Goal: Task Accomplishment & Management: Use online tool/utility

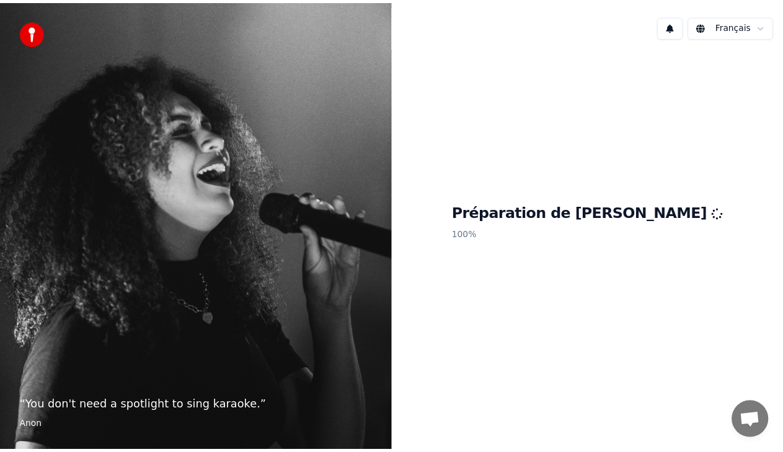
scroll to position [31, 0]
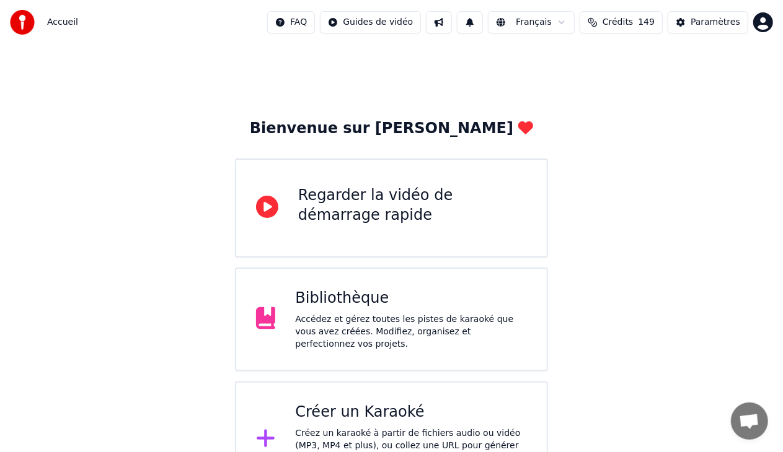
click at [467, 299] on div "Bibliothèque" at bounding box center [411, 299] width 232 height 20
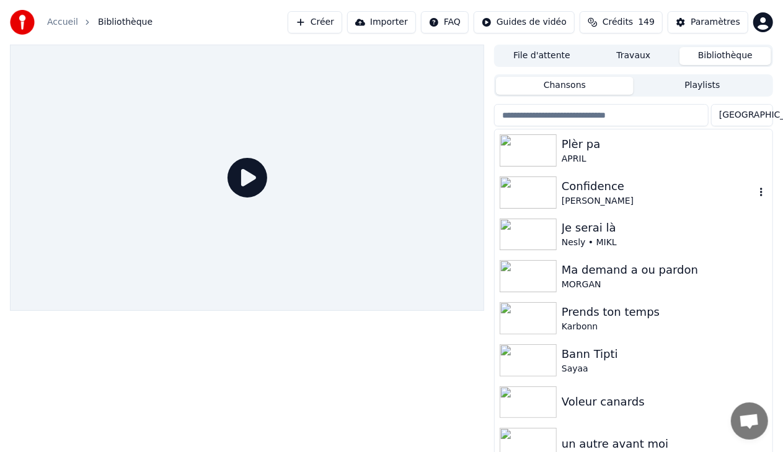
click at [569, 189] on div "Confidence" at bounding box center [658, 186] width 193 height 17
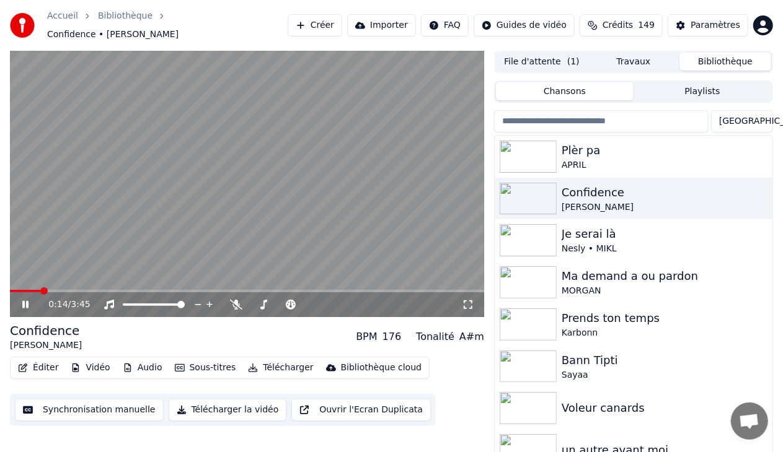
click at [24, 301] on icon at bounding box center [25, 304] width 6 height 7
click at [193, 405] on button "Télécharger la vidéo" at bounding box center [228, 410] width 118 height 22
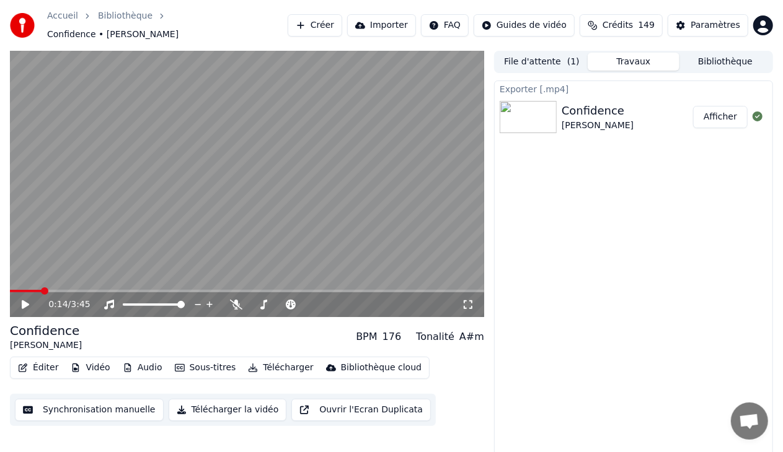
click at [726, 110] on button "Afficher" at bounding box center [720, 117] width 55 height 22
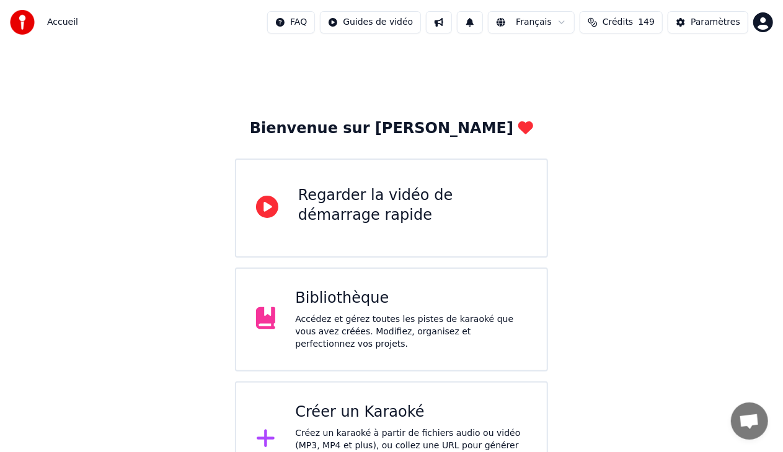
scroll to position [31, 0]
click at [364, 309] on div "Bibliothèque" at bounding box center [411, 299] width 232 height 20
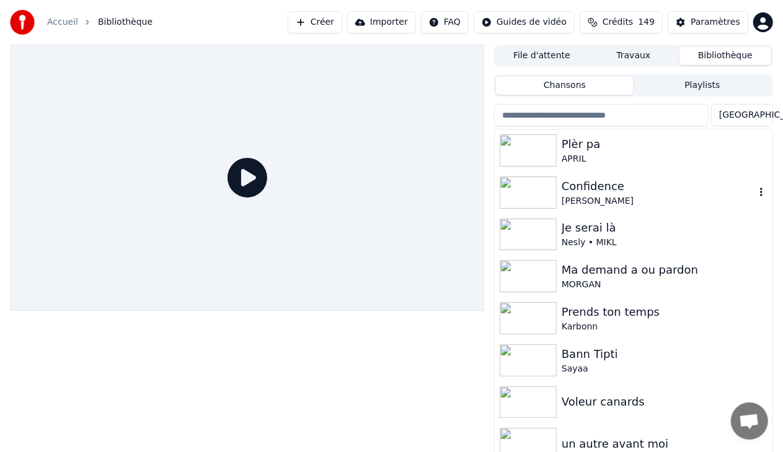
click at [537, 188] on img at bounding box center [528, 193] width 57 height 32
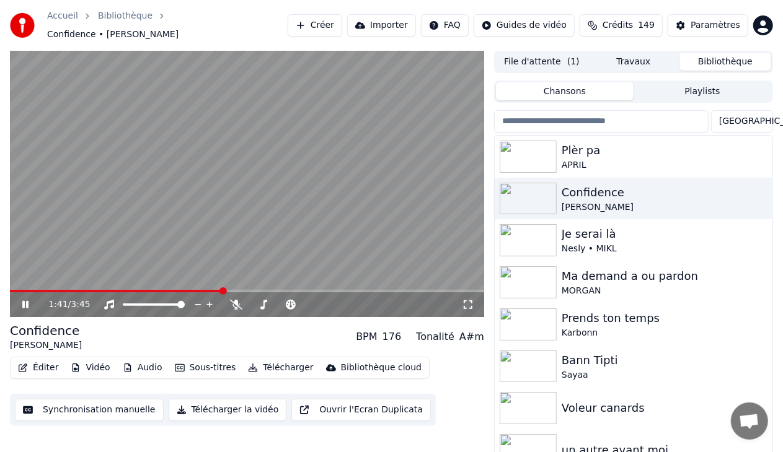
click at [28, 301] on icon at bounding box center [25, 304] width 6 height 7
click at [192, 402] on button "Télécharger la vidéo" at bounding box center [228, 410] width 118 height 22
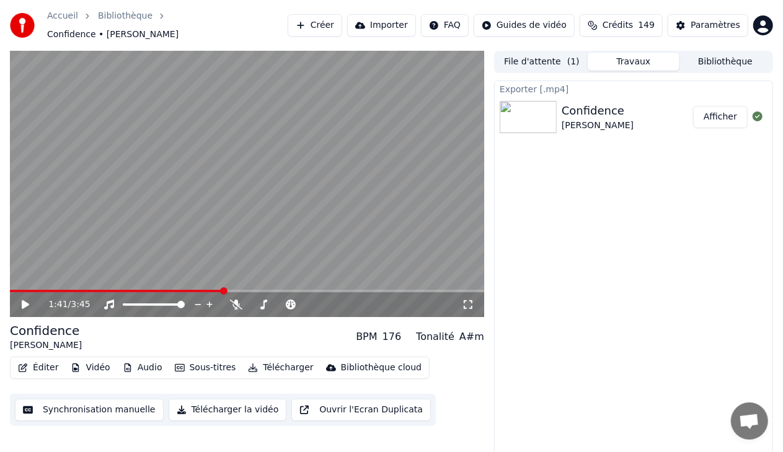
click at [726, 106] on button "Afficher" at bounding box center [720, 117] width 55 height 22
click at [542, 207] on div "Exporter [.mp4] Confidence [PERSON_NAME]" at bounding box center [633, 273] width 279 height 385
click at [52, 360] on button "Éditer" at bounding box center [38, 368] width 50 height 17
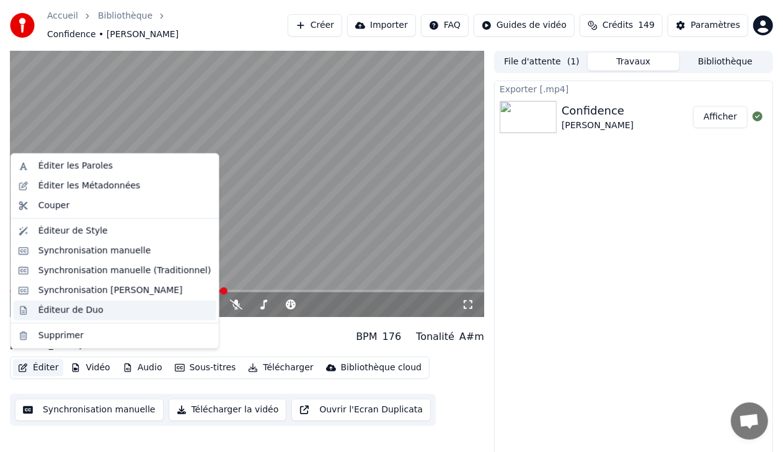
click at [81, 313] on div "Éditeur de Duo" at bounding box center [70, 310] width 65 height 12
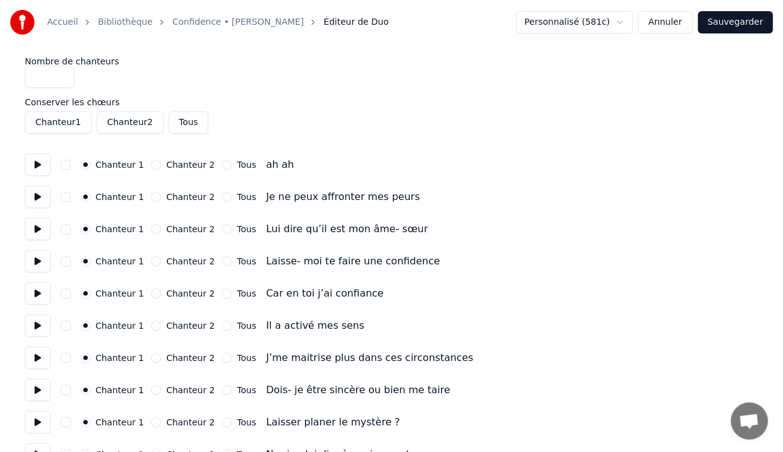
click at [66, 167] on button "button" at bounding box center [66, 165] width 10 height 10
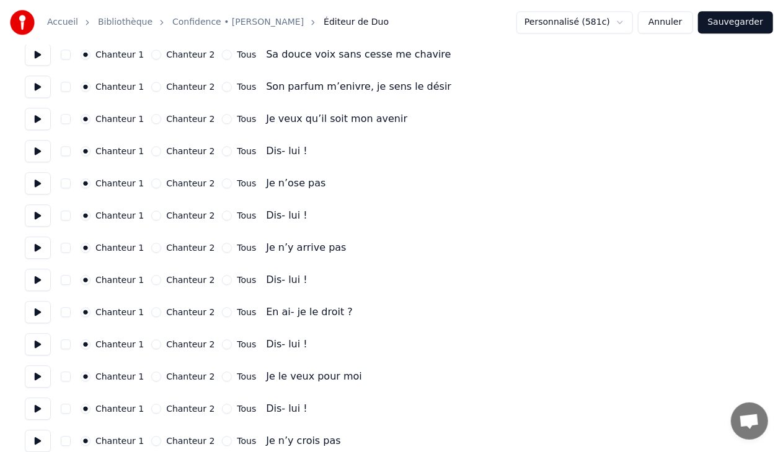
scroll to position [1543, 0]
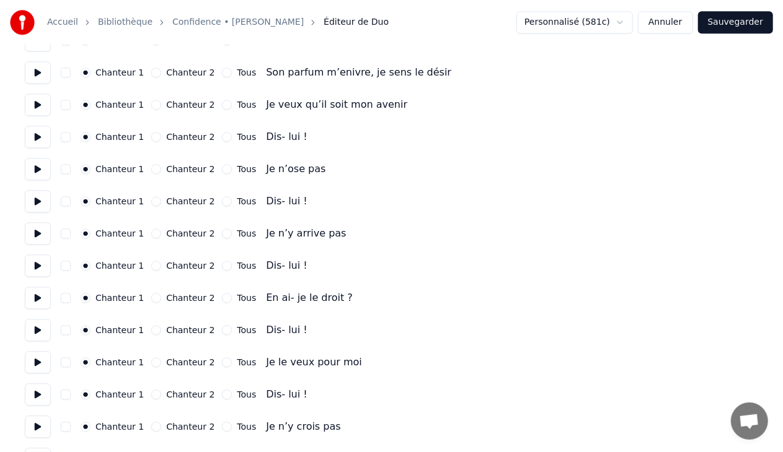
click at [66, 137] on button "button" at bounding box center [66, 137] width 10 height 10
click at [67, 199] on button "button" at bounding box center [66, 201] width 10 height 10
click at [64, 260] on div "Chanteur 1 Chanteur 2 Tous Dis- lui !" at bounding box center [391, 266] width 733 height 22
click at [66, 265] on button "button" at bounding box center [66, 266] width 10 height 10
click at [64, 331] on button "button" at bounding box center [66, 330] width 10 height 10
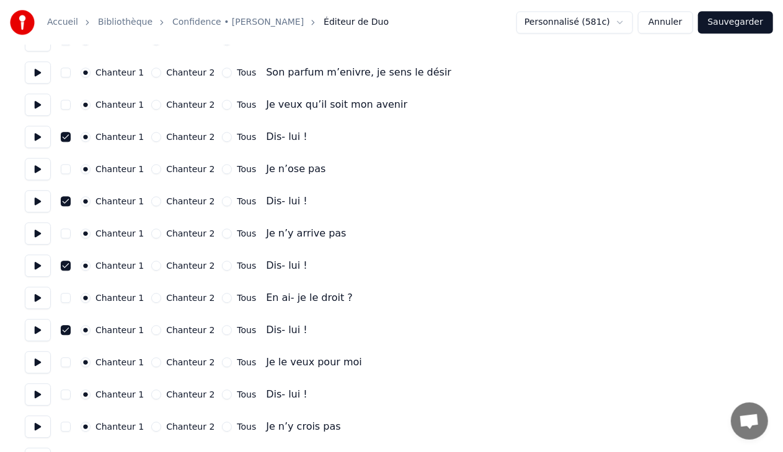
click at [67, 392] on button "button" at bounding box center [66, 395] width 10 height 10
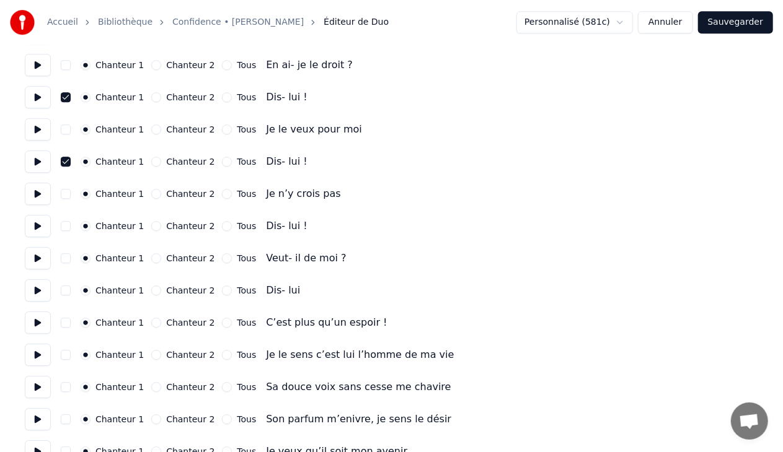
scroll to position [1778, 0]
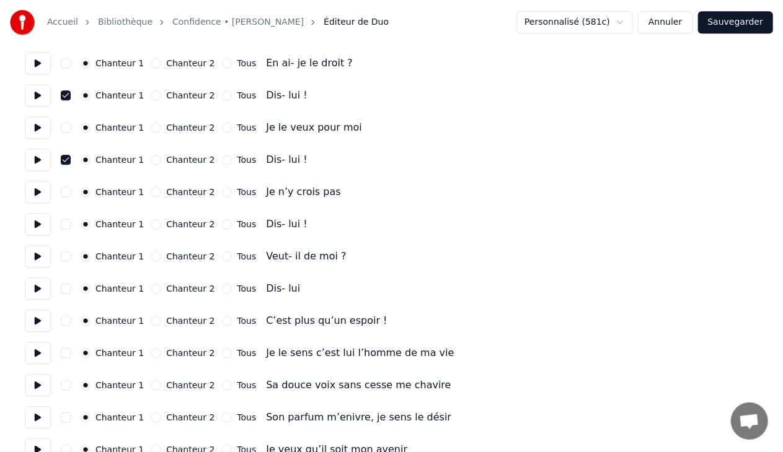
click at [66, 226] on button "button" at bounding box center [66, 224] width 10 height 10
click at [64, 288] on button "button" at bounding box center [66, 289] width 10 height 10
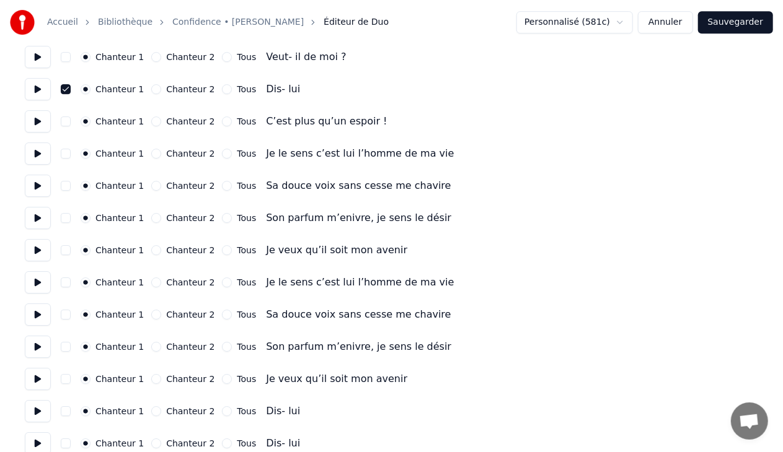
scroll to position [2057, 0]
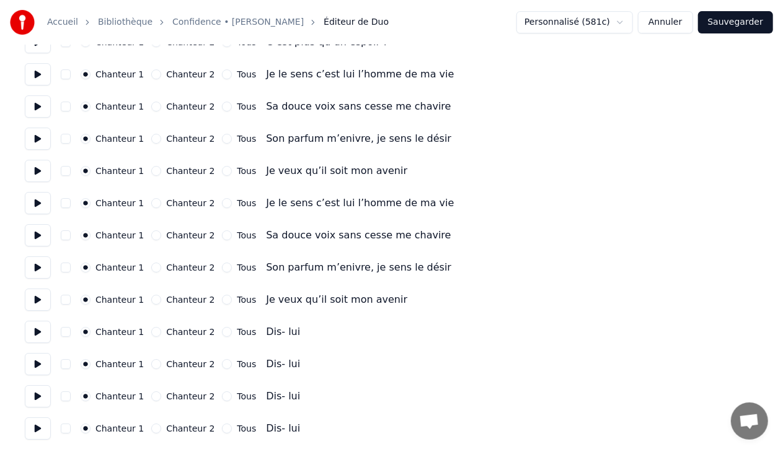
click at [65, 333] on button "button" at bounding box center [66, 332] width 10 height 10
click at [66, 365] on button "button" at bounding box center [66, 365] width 10 height 10
click at [62, 395] on button "button" at bounding box center [66, 397] width 10 height 10
click at [63, 428] on button "button" at bounding box center [66, 429] width 10 height 10
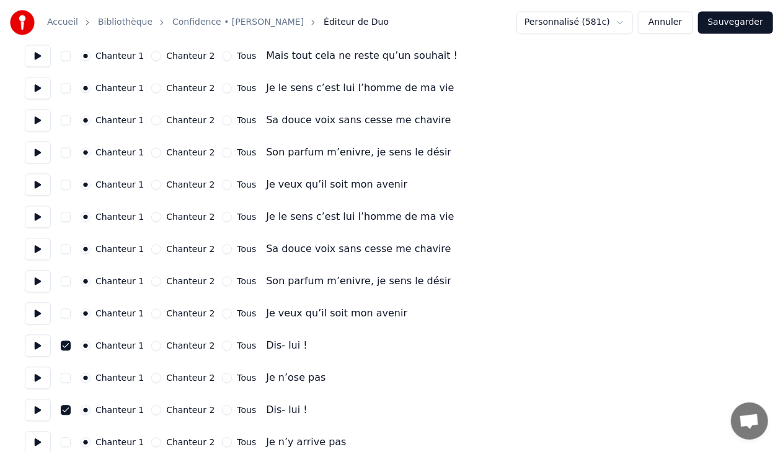
scroll to position [1339, 0]
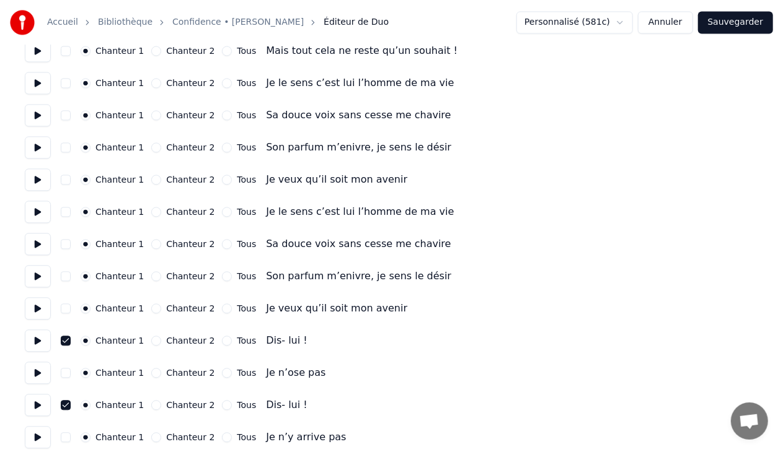
click at [743, 22] on button "Sauvegarder" at bounding box center [735, 22] width 75 height 22
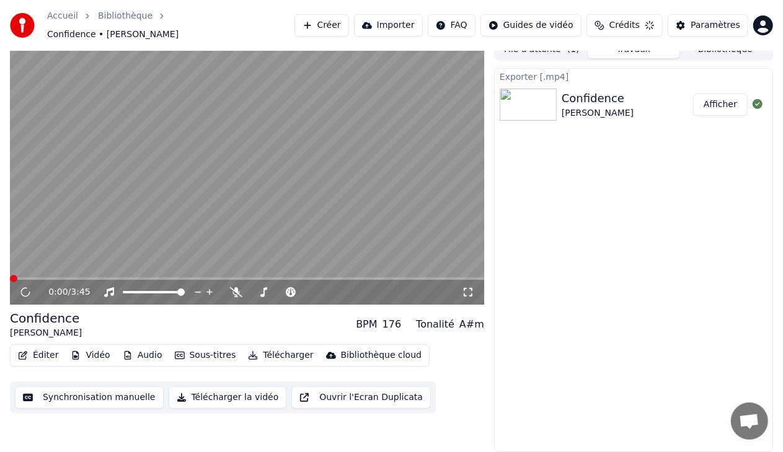
scroll to position [6, 0]
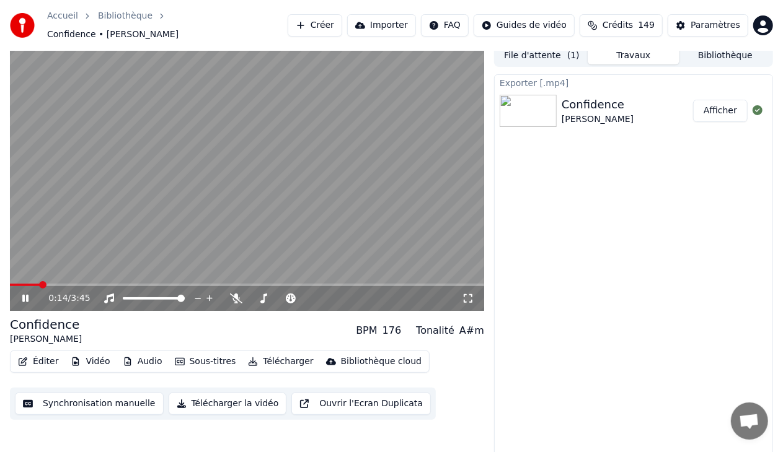
click at [19, 286] on div "0:14 / 3:45" at bounding box center [247, 298] width 474 height 25
click at [16, 286] on div "0:15 / 3:45" at bounding box center [247, 298] width 474 height 25
click at [10, 285] on span at bounding box center [13, 284] width 7 height 7
click at [25, 294] on icon at bounding box center [34, 299] width 29 height 10
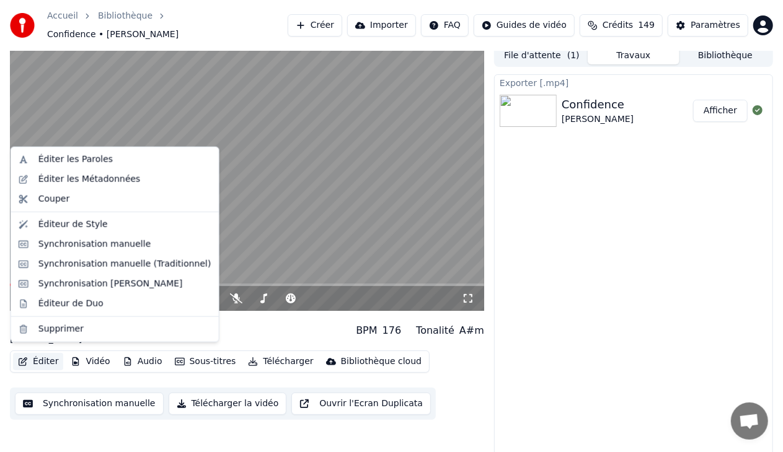
click at [41, 353] on button "Éditer" at bounding box center [38, 361] width 50 height 17
click at [97, 243] on div "Synchronisation manuelle" at bounding box center [94, 245] width 113 height 12
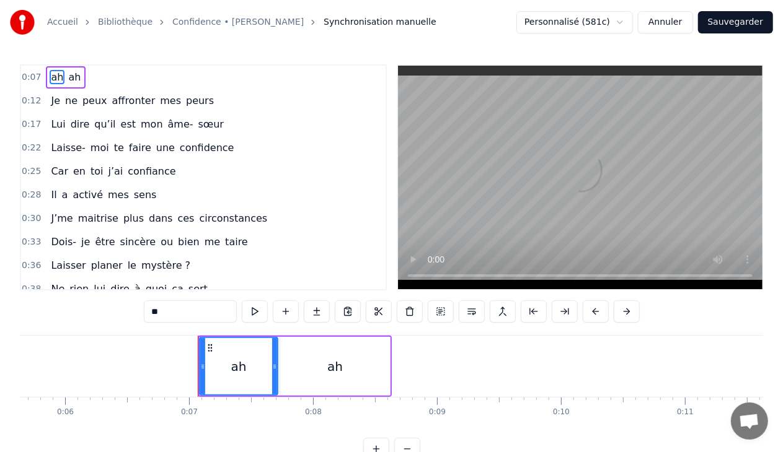
scroll to position [0, 814]
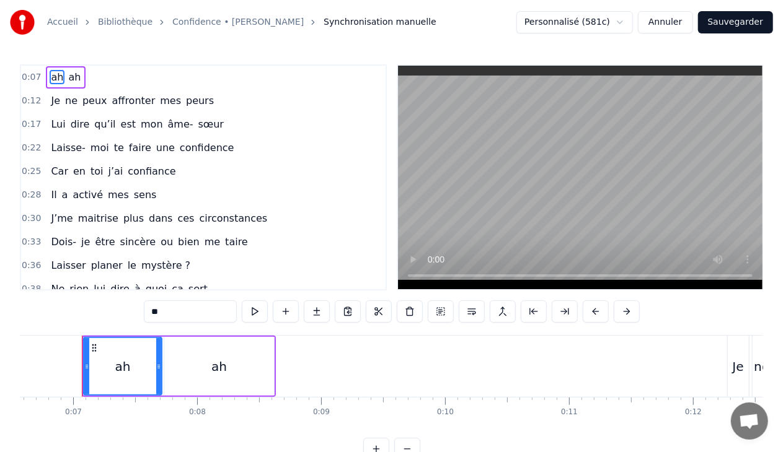
click at [73, 79] on span "ah" at bounding box center [74, 77] width 15 height 14
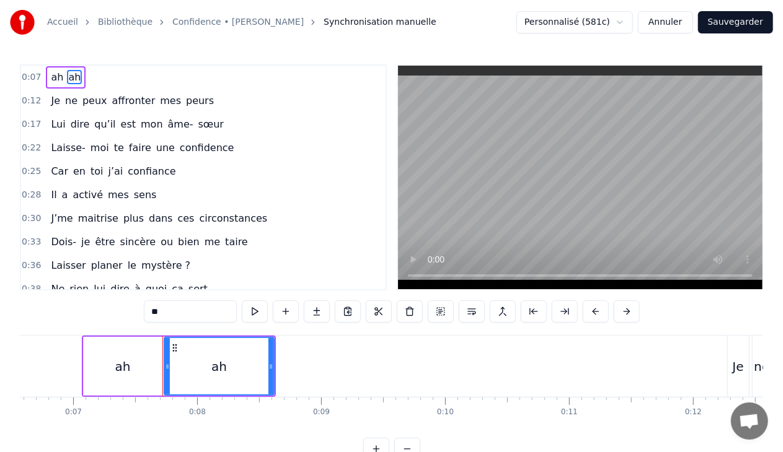
click at [187, 317] on input "**" at bounding box center [190, 312] width 93 height 22
type input "*"
type input "**"
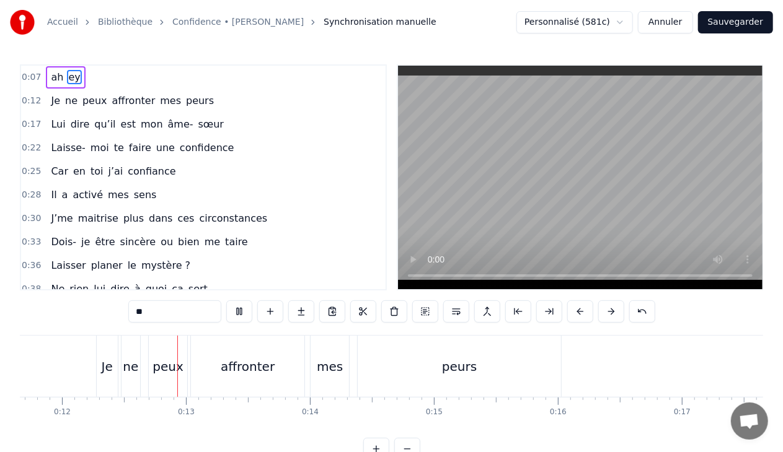
scroll to position [0, 1463]
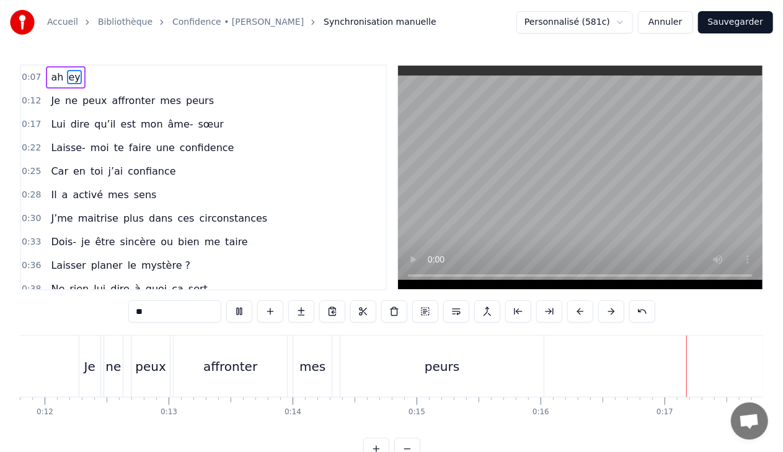
click at [726, 17] on button "Sauvegarder" at bounding box center [735, 22] width 75 height 22
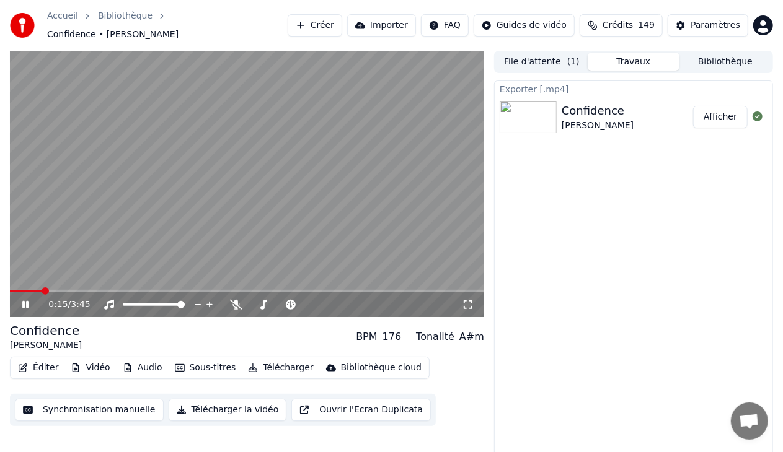
click at [27, 301] on icon at bounding box center [25, 304] width 6 height 7
click at [16, 293] on div "0:15 / 3:45" at bounding box center [247, 305] width 474 height 25
click at [16, 290] on span at bounding box center [26, 291] width 32 height 2
click at [27, 305] on div "0:03 / 3:45" at bounding box center [247, 305] width 464 height 12
click at [27, 301] on icon at bounding box center [25, 305] width 7 height 9
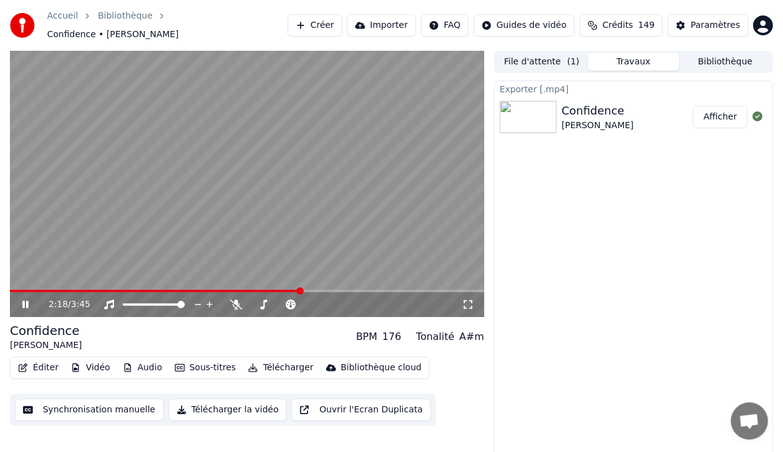
click at [300, 290] on span at bounding box center [247, 291] width 474 height 2
click at [312, 290] on span at bounding box center [247, 291] width 474 height 2
click at [324, 293] on div "2:24 / 3:45" at bounding box center [247, 305] width 474 height 25
click at [326, 293] on div "2:25 / 3:45" at bounding box center [247, 305] width 474 height 25
click at [330, 290] on span at bounding box center [247, 291] width 474 height 2
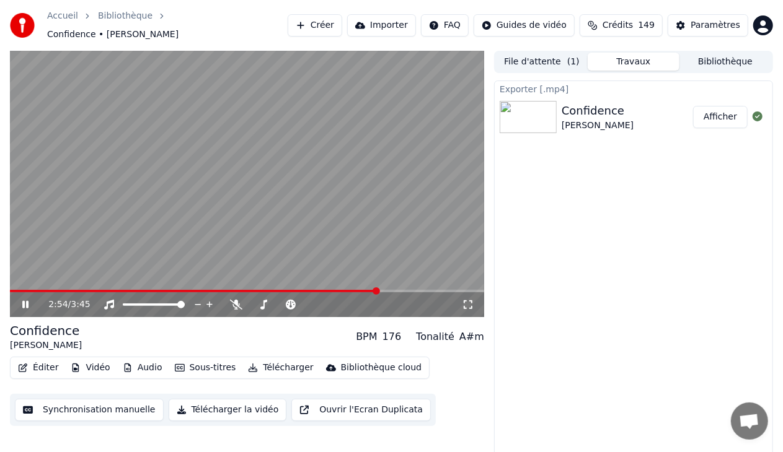
click at [25, 301] on icon at bounding box center [25, 304] width 6 height 7
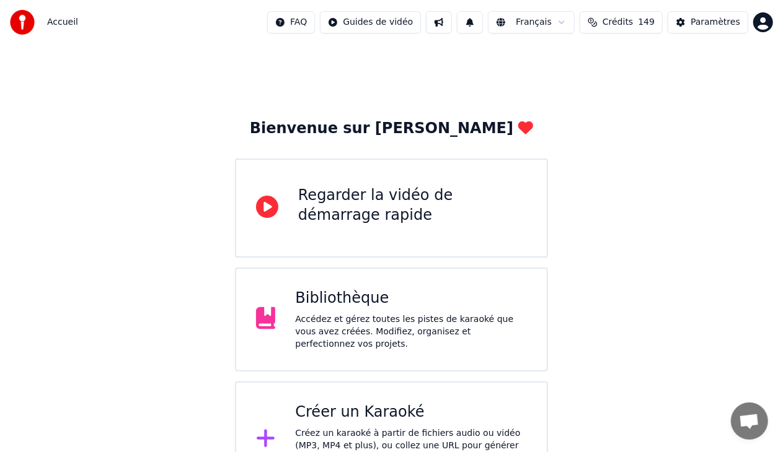
scroll to position [31, 0]
click at [427, 306] on div "Bibliothèque" at bounding box center [411, 299] width 232 height 20
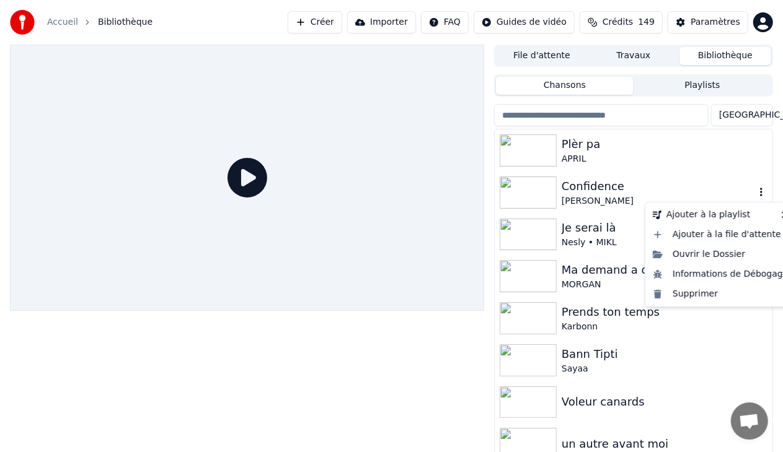
click at [755, 191] on icon "button" at bounding box center [761, 192] width 12 height 10
click at [724, 290] on div "Supprimer" at bounding box center [721, 295] width 146 height 20
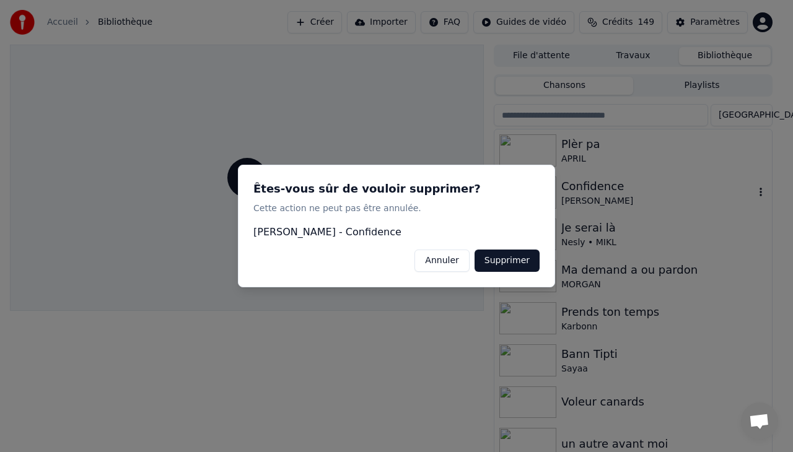
click at [523, 262] on button "Supprimer" at bounding box center [507, 261] width 65 height 22
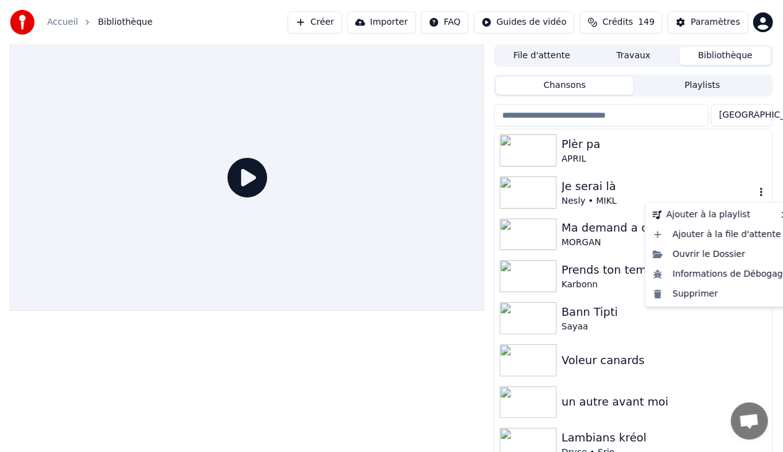
click at [760, 195] on icon "button" at bounding box center [761, 192] width 2 height 9
click at [717, 290] on div "Supprimer" at bounding box center [721, 295] width 146 height 20
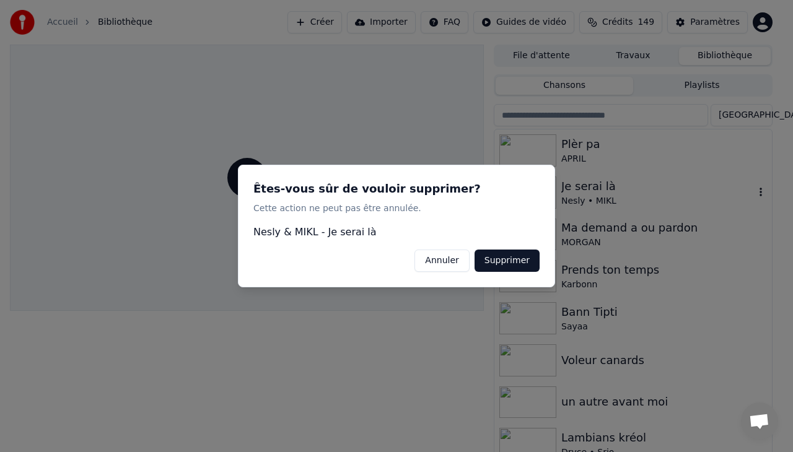
click at [522, 265] on button "Supprimer" at bounding box center [507, 261] width 65 height 22
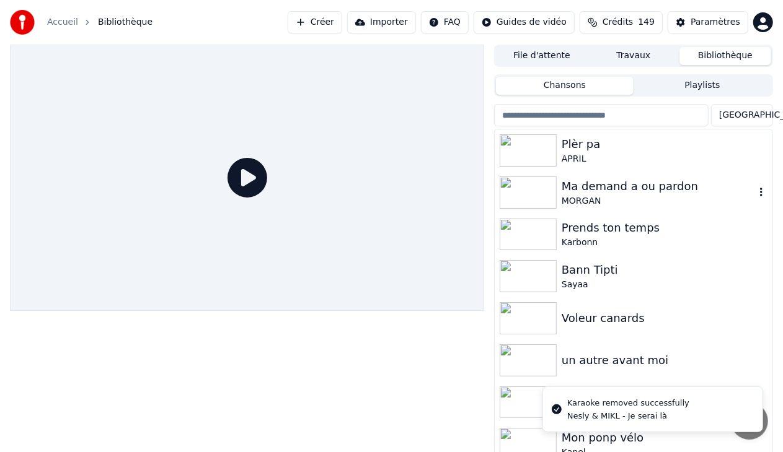
click at [760, 192] on icon "button" at bounding box center [761, 192] width 2 height 9
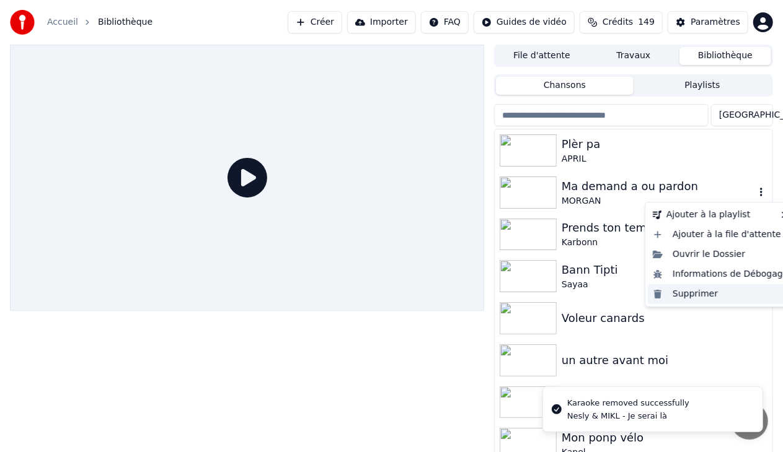
click at [707, 296] on div "Supprimer" at bounding box center [721, 295] width 146 height 20
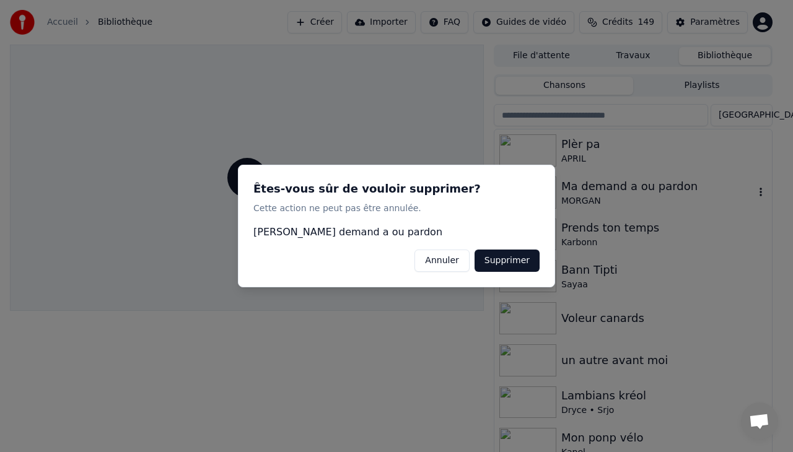
click at [523, 258] on button "Supprimer" at bounding box center [507, 261] width 65 height 22
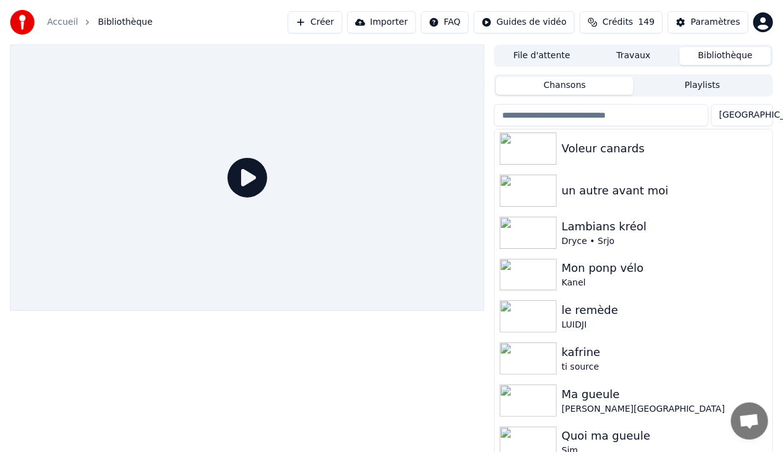
scroll to position [127, 0]
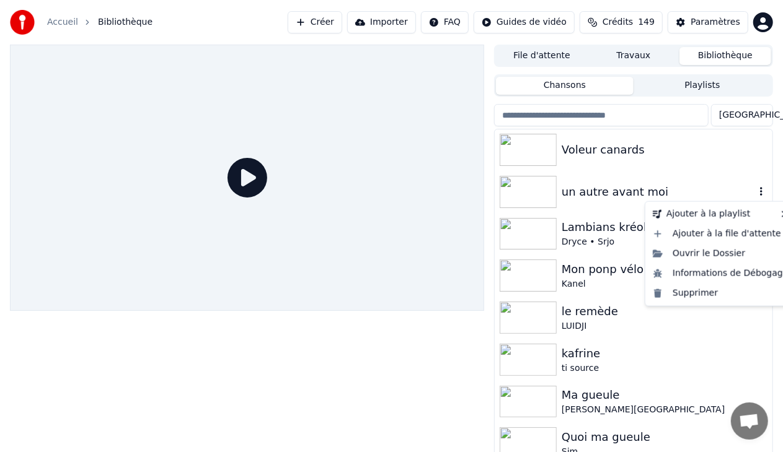
click at [755, 190] on icon "button" at bounding box center [761, 192] width 12 height 10
click at [704, 293] on div "Supprimer" at bounding box center [721, 294] width 146 height 20
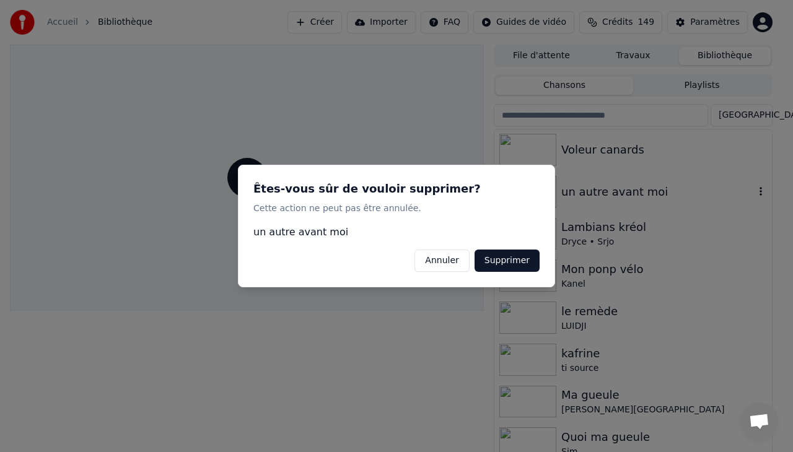
click at [510, 260] on button "Supprimer" at bounding box center [507, 261] width 65 height 22
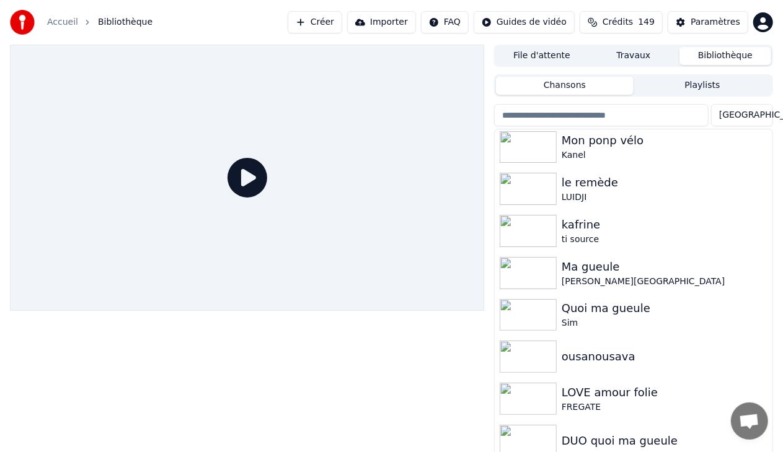
scroll to position [218, 0]
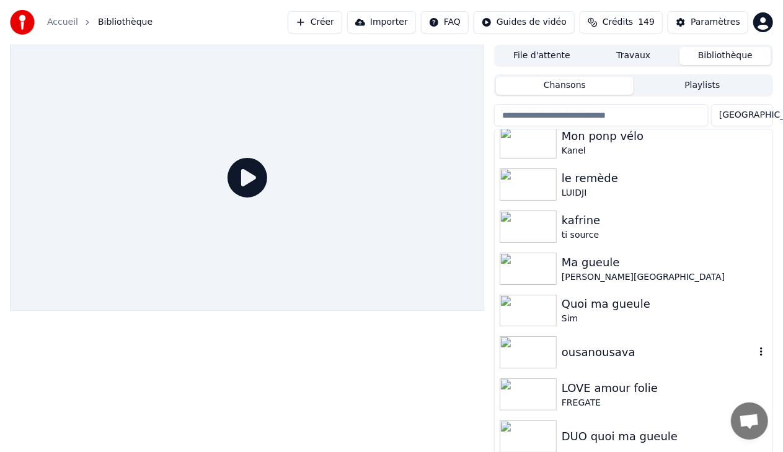
click at [651, 347] on div "ousanousava" at bounding box center [658, 352] width 193 height 17
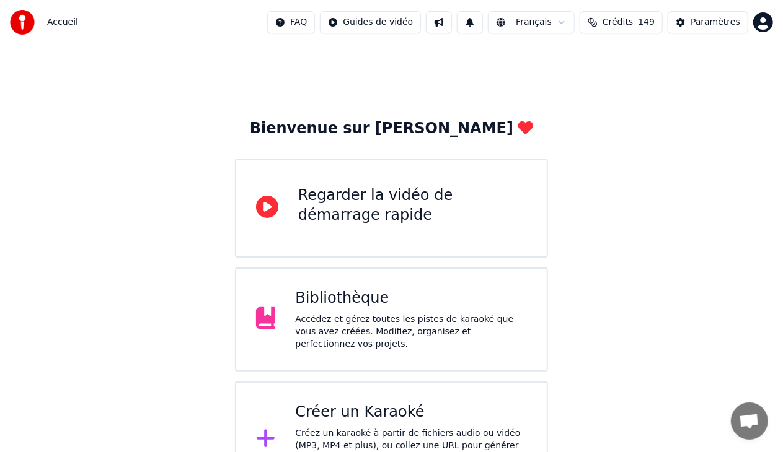
scroll to position [31, 0]
click at [413, 296] on div "Bibliothèque" at bounding box center [411, 299] width 232 height 20
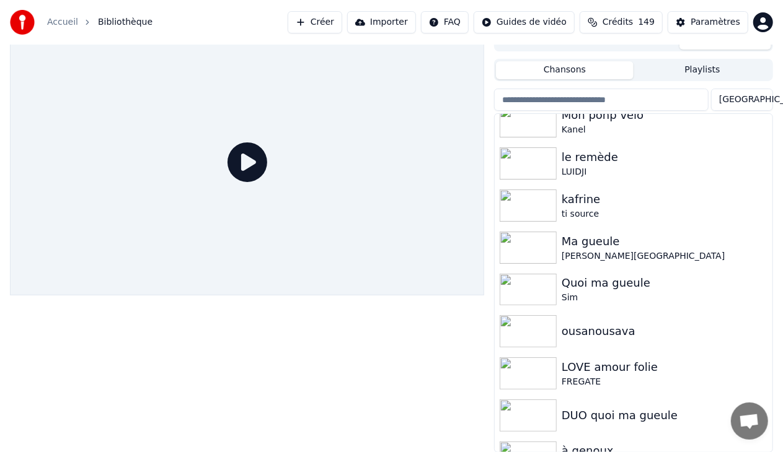
scroll to position [250, 0]
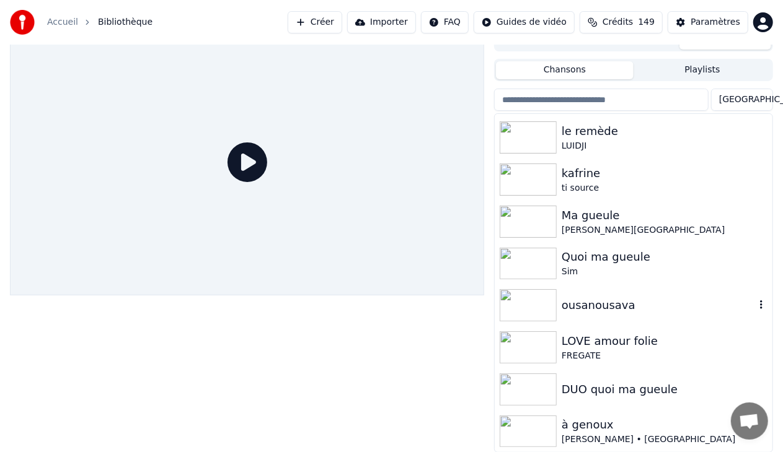
click at [633, 309] on div "ousanousava" at bounding box center [658, 305] width 193 height 17
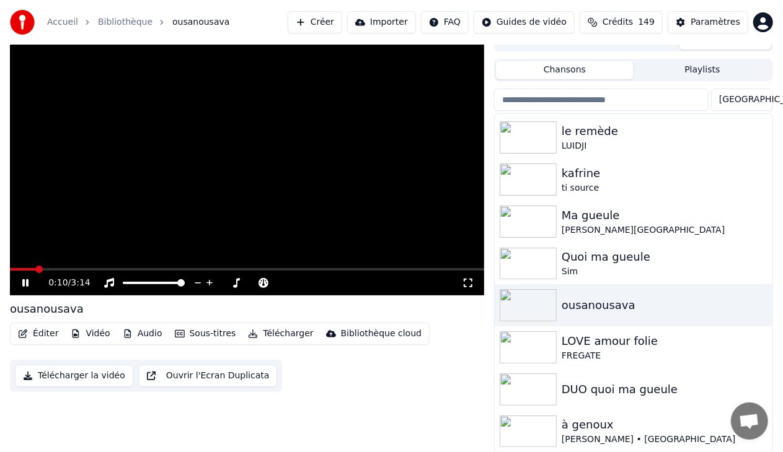
click at [28, 280] on icon at bounding box center [34, 283] width 29 height 10
click at [103, 378] on button "Télécharger la vidéo" at bounding box center [74, 376] width 118 height 22
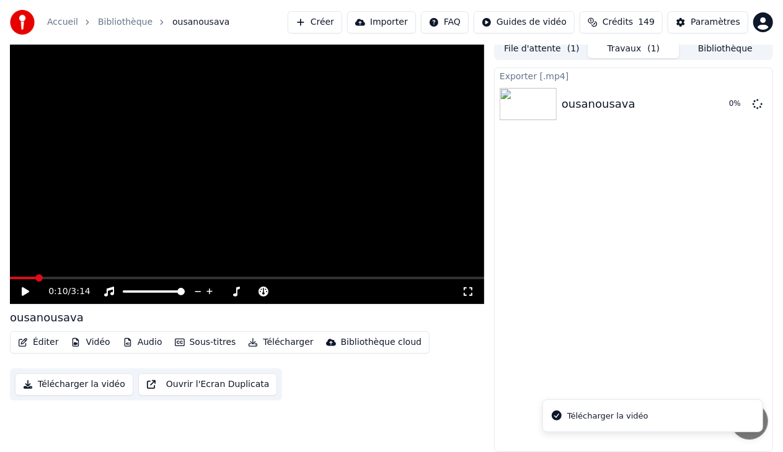
scroll to position [6, 0]
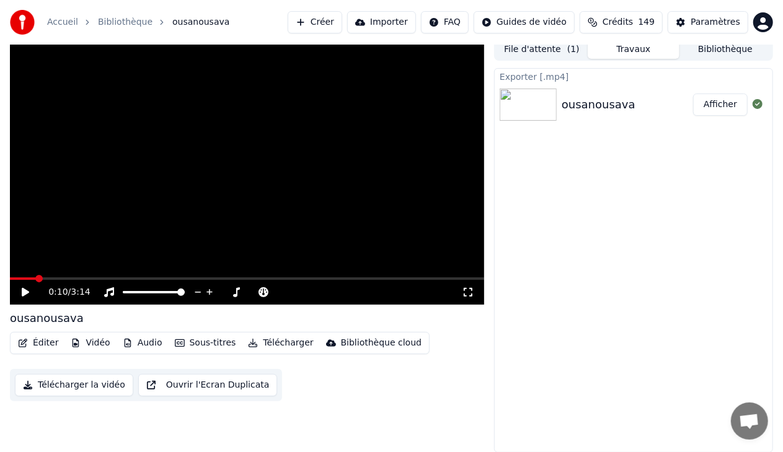
click at [714, 97] on button "Afficher" at bounding box center [720, 105] width 55 height 22
click at [120, 21] on link "Bibliothèque" at bounding box center [125, 22] width 55 height 12
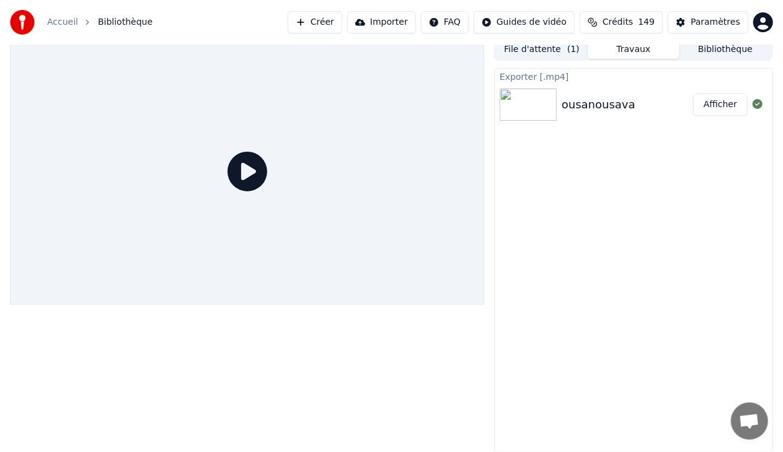
click at [121, 20] on span "Bibliothèque" at bounding box center [125, 22] width 55 height 12
click at [709, 46] on button "Bibliothèque" at bounding box center [725, 50] width 92 height 18
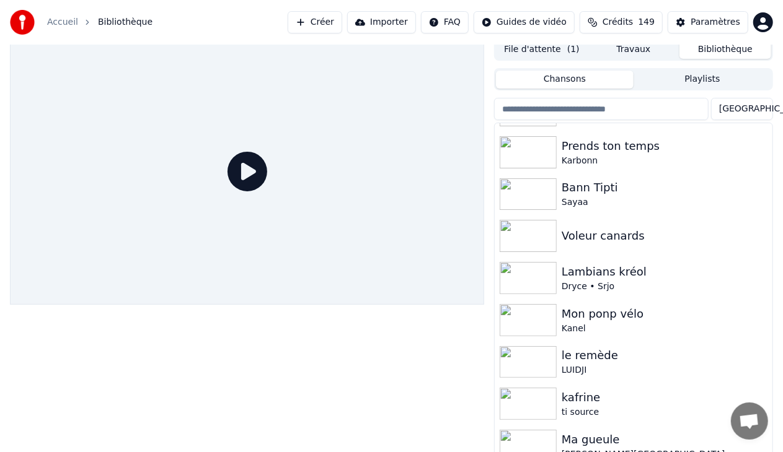
scroll to position [33, 0]
click at [624, 245] on div "Voleur canards" at bounding box center [634, 237] width 278 height 42
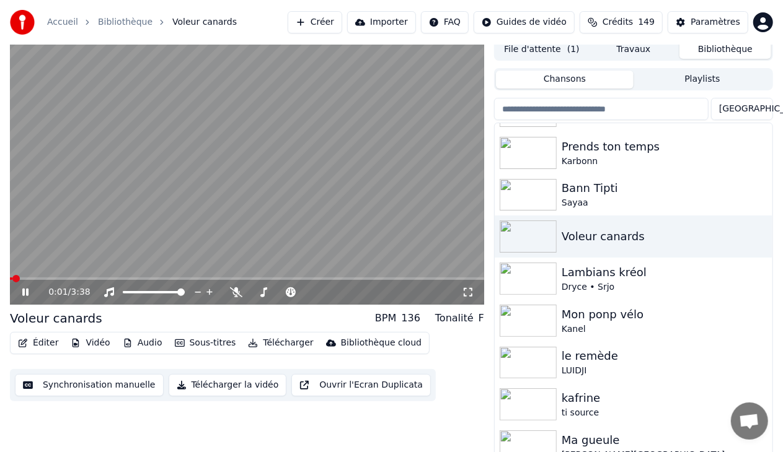
click at [44, 278] on span at bounding box center [247, 279] width 474 height 2
click at [24, 293] on icon at bounding box center [25, 292] width 6 height 7
click at [38, 345] on button "Éditer" at bounding box center [38, 343] width 50 height 17
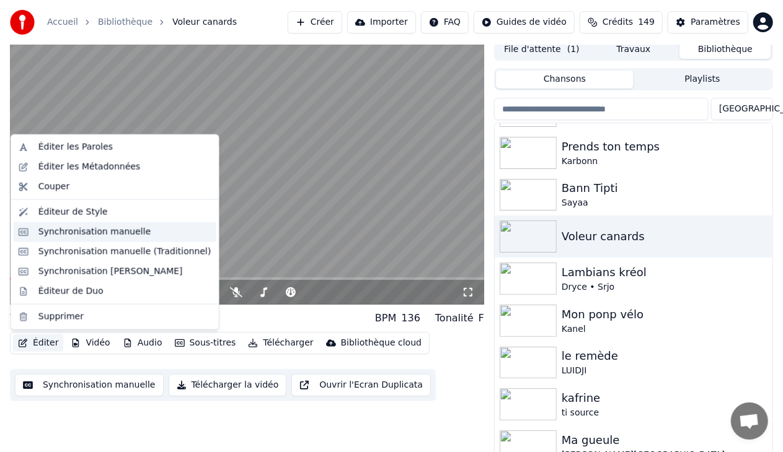
click at [125, 229] on div "Synchronisation manuelle" at bounding box center [94, 232] width 113 height 12
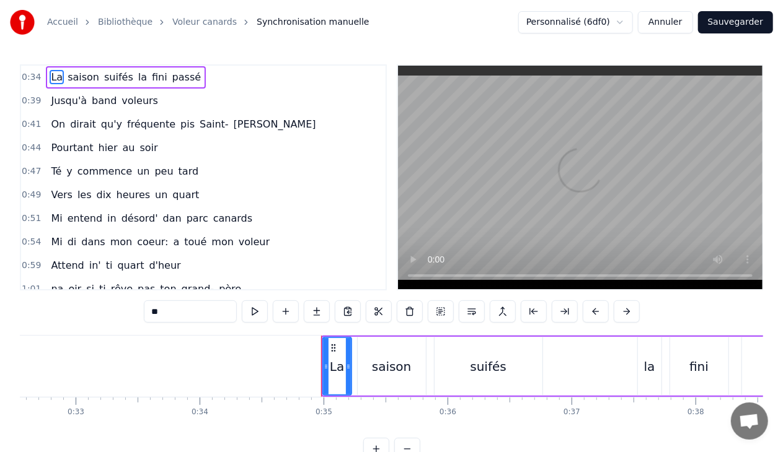
scroll to position [0, 4274]
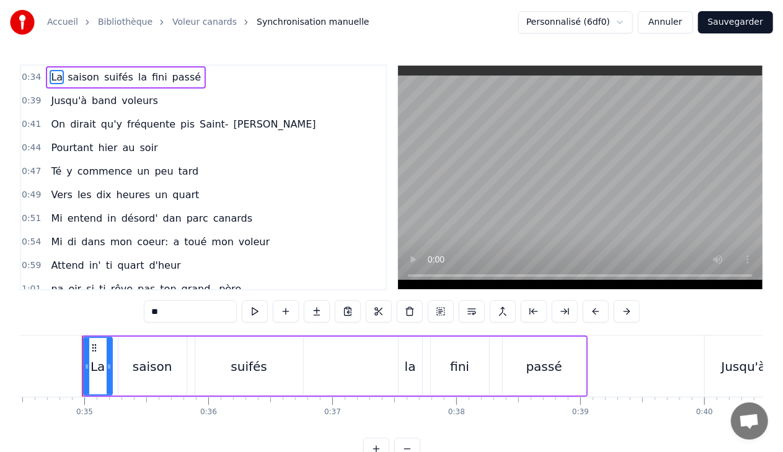
click at [270, 365] on div "suifés" at bounding box center [249, 366] width 108 height 59
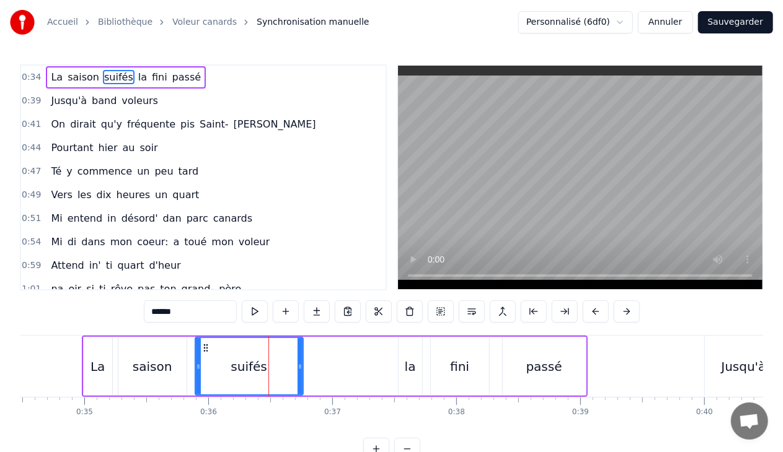
click at [187, 312] on input "******" at bounding box center [190, 312] width 93 height 22
type input "******"
click at [164, 99] on div "0:39 Jusqu'à band voleurs" at bounding box center [203, 101] width 364 height 24
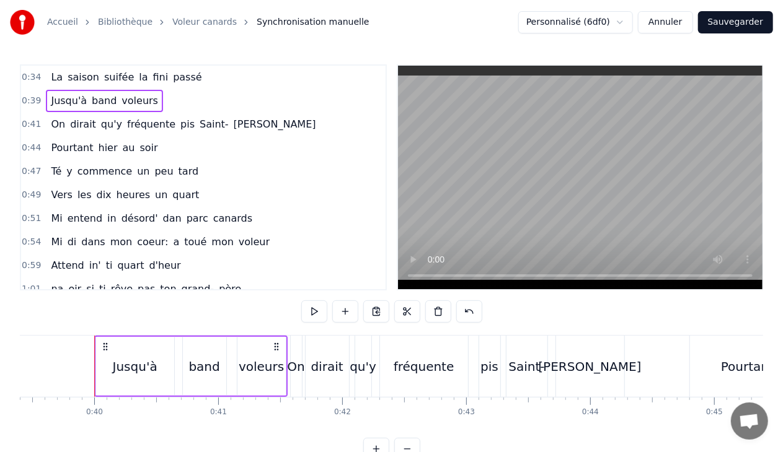
scroll to position [0, 4897]
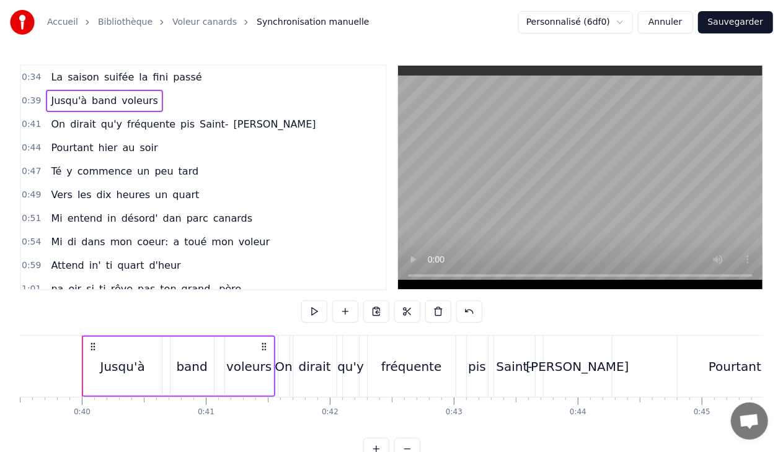
click at [195, 364] on div "band" at bounding box center [191, 367] width 31 height 19
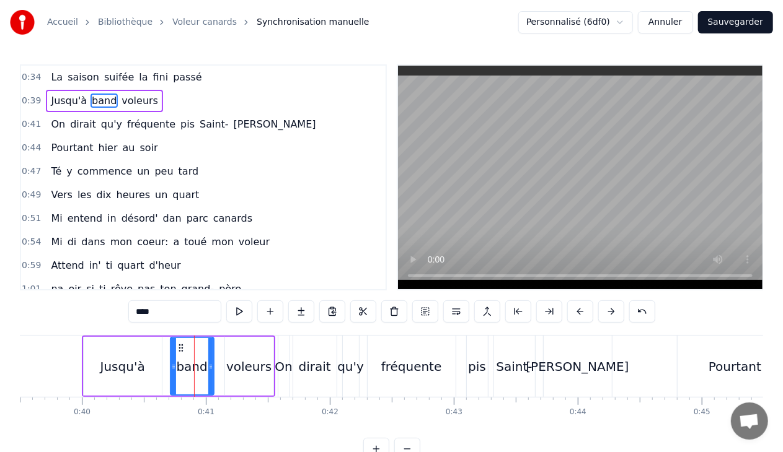
click at [171, 316] on input "****" at bounding box center [174, 312] width 93 height 22
click at [111, 123] on span "qu'y" at bounding box center [112, 124] width 24 height 14
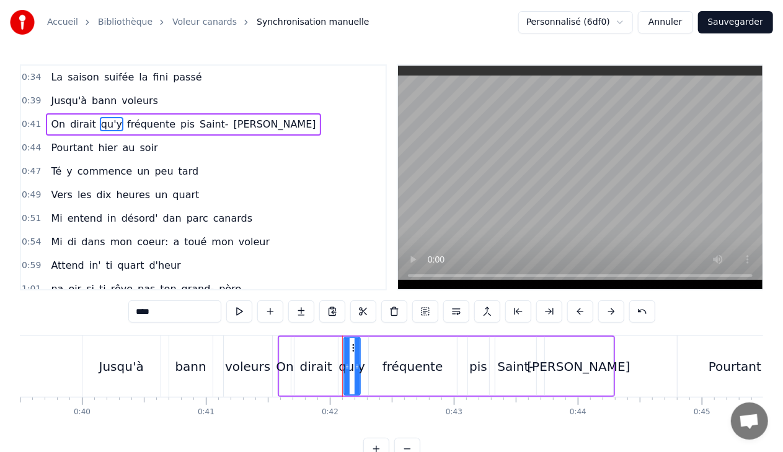
click at [170, 305] on input "****" at bounding box center [174, 312] width 93 height 22
click at [174, 125] on span "pis" at bounding box center [182, 124] width 17 height 14
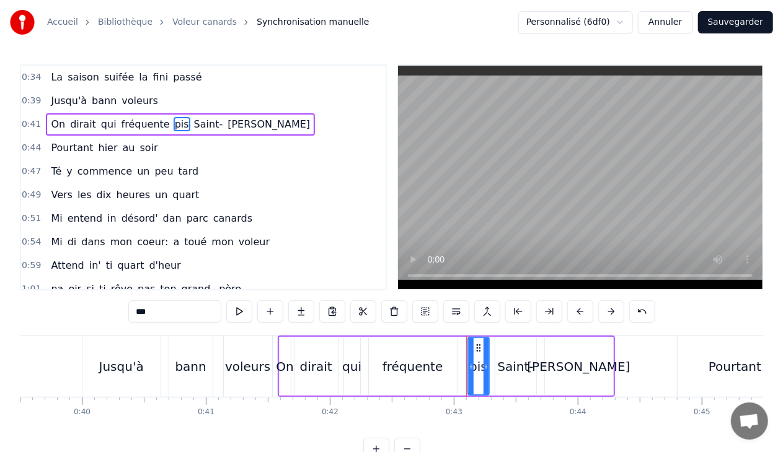
click at [165, 314] on input "***" at bounding box center [174, 312] width 93 height 22
type input "**"
click at [166, 146] on div "0:44 Pourtant hier au soir" at bounding box center [203, 148] width 364 height 24
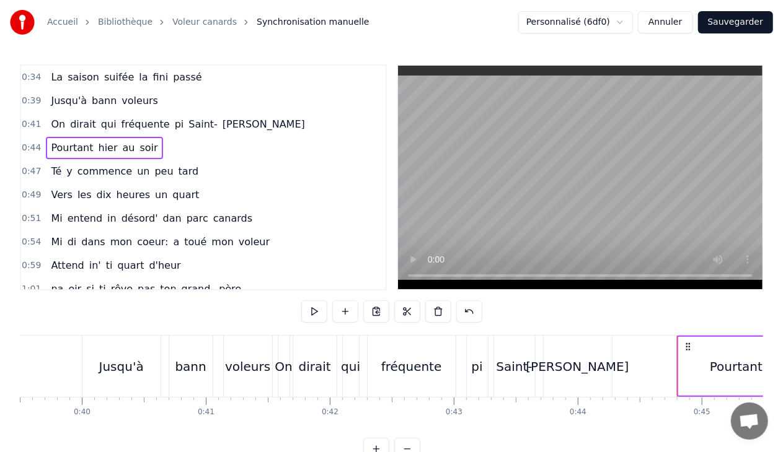
click at [67, 171] on span "y" at bounding box center [69, 171] width 8 height 14
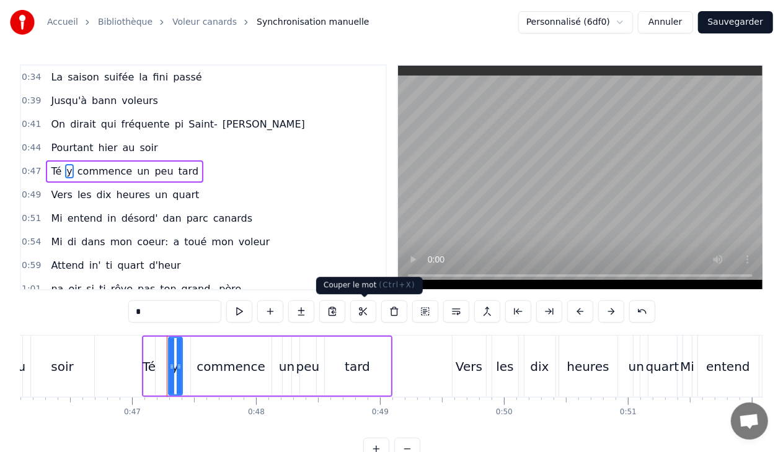
scroll to position [0, 5799]
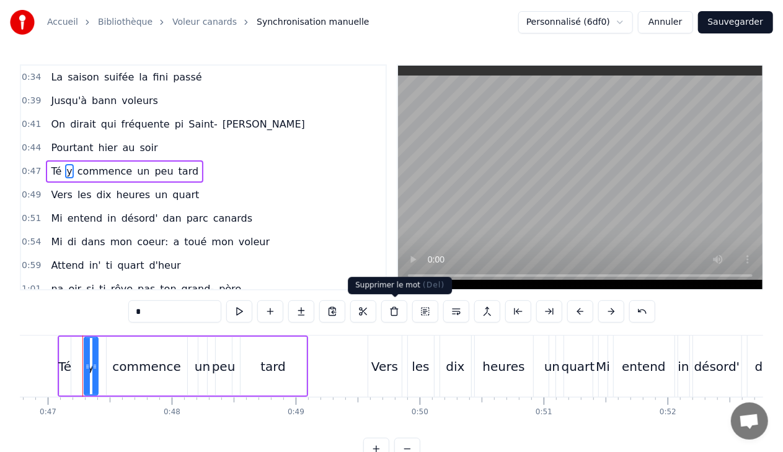
click at [397, 314] on button at bounding box center [394, 312] width 26 height 22
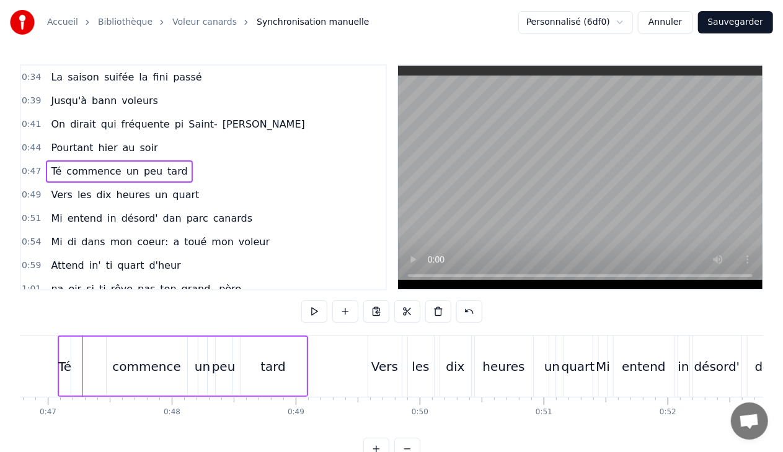
click at [166, 216] on span "dan" at bounding box center [172, 218] width 21 height 14
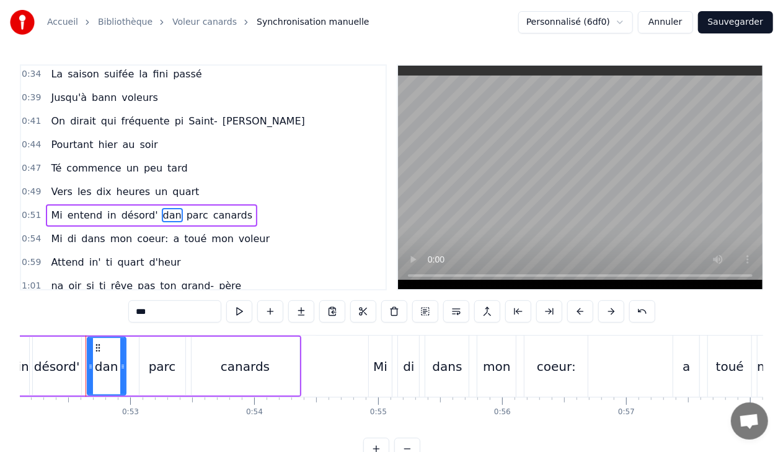
scroll to position [0, 6463]
click at [159, 314] on input "***" at bounding box center [174, 312] width 93 height 22
type input "****"
click at [257, 242] on div "0:54 Mi di dans mon coeur: a toué mon voleur" at bounding box center [203, 239] width 364 height 24
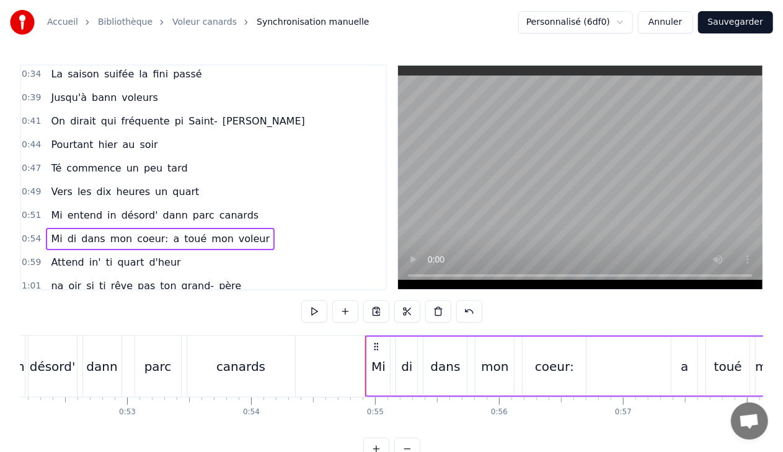
click at [250, 213] on div "0:51 Mi entend in désord' dann parc canards" at bounding box center [203, 216] width 364 height 24
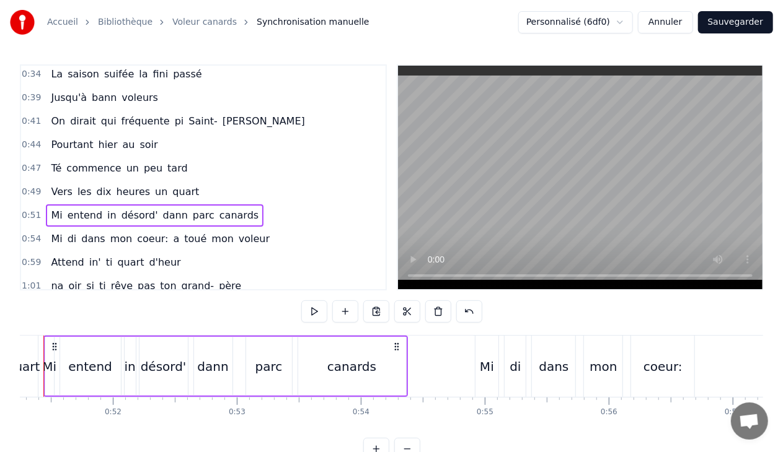
scroll to position [0, 6314]
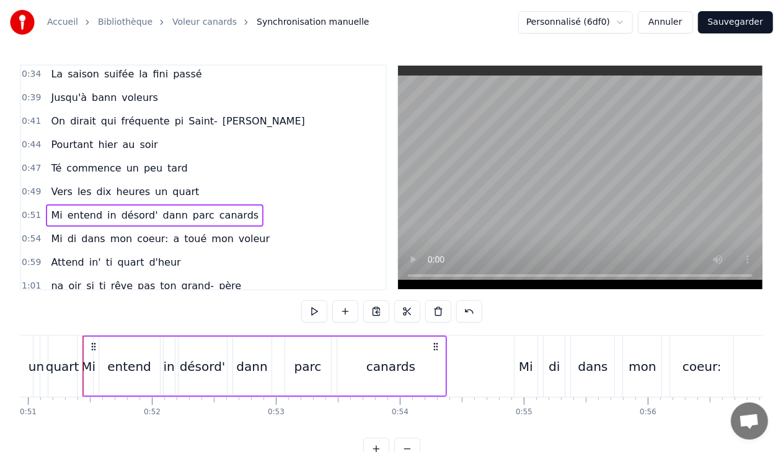
click at [82, 241] on span "dans" at bounding box center [93, 239] width 26 height 14
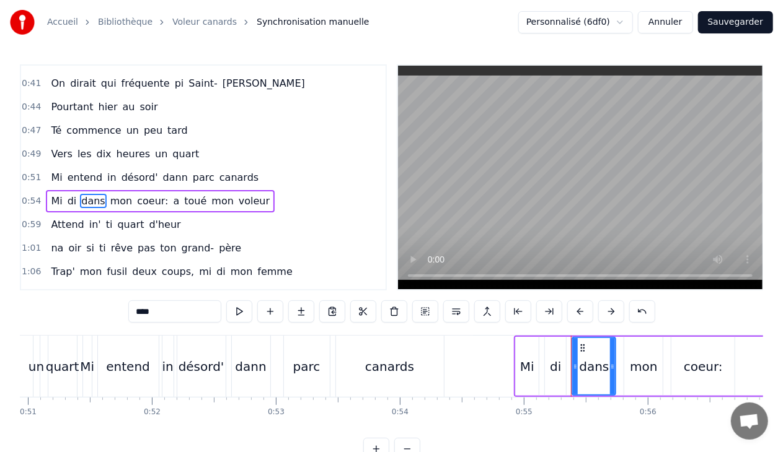
scroll to position [61, 0]
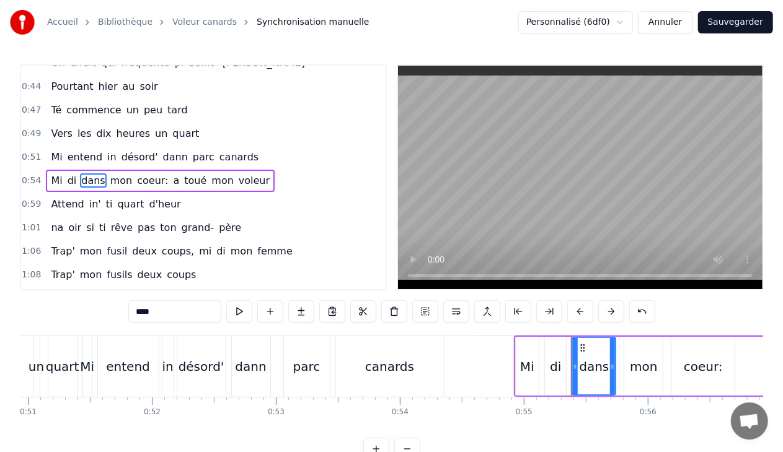
click at [172, 307] on input "****" at bounding box center [174, 312] width 93 height 22
click at [88, 201] on span "in'" at bounding box center [95, 204] width 14 height 14
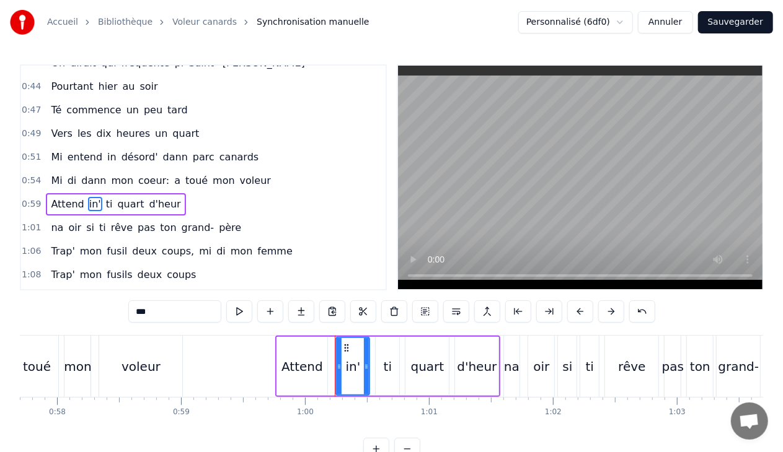
scroll to position [0, 7405]
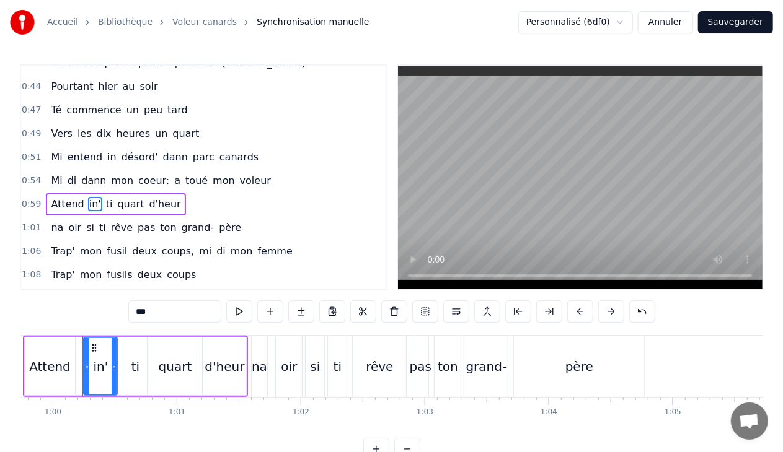
click at [75, 201] on span "Attend" at bounding box center [67, 204] width 35 height 14
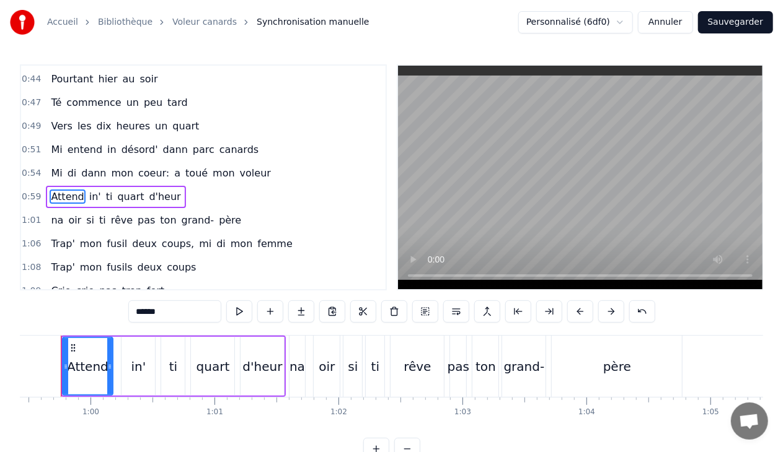
scroll to position [0, 7346]
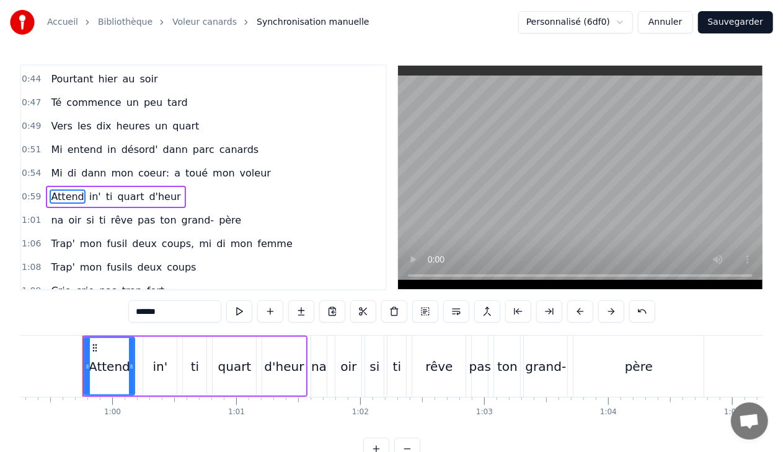
click at [177, 311] on input "******" at bounding box center [174, 312] width 93 height 22
click at [89, 192] on span "in'" at bounding box center [95, 197] width 14 height 14
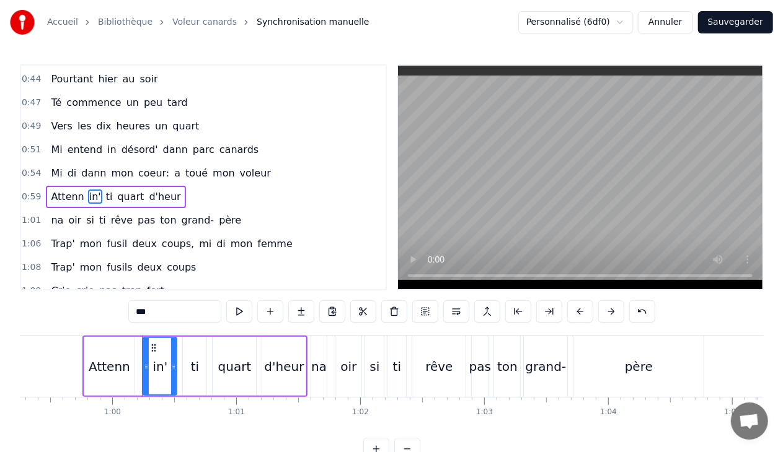
scroll to position [84, 0]
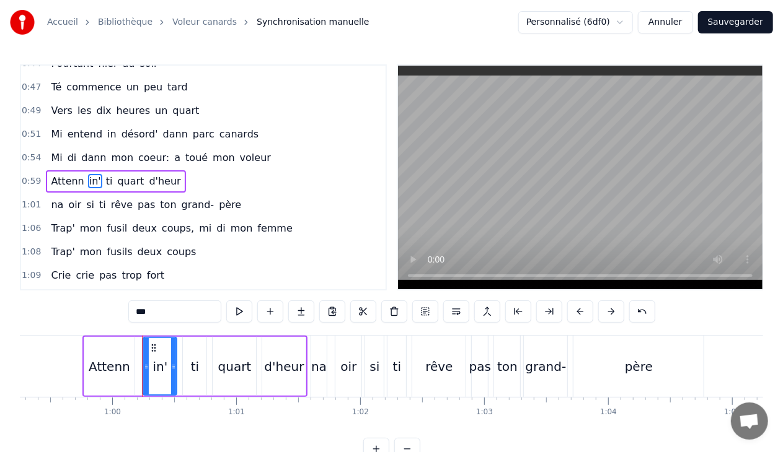
click at [169, 311] on input "***" at bounding box center [174, 312] width 93 height 22
click at [73, 205] on span "oir" at bounding box center [74, 205] width 15 height 14
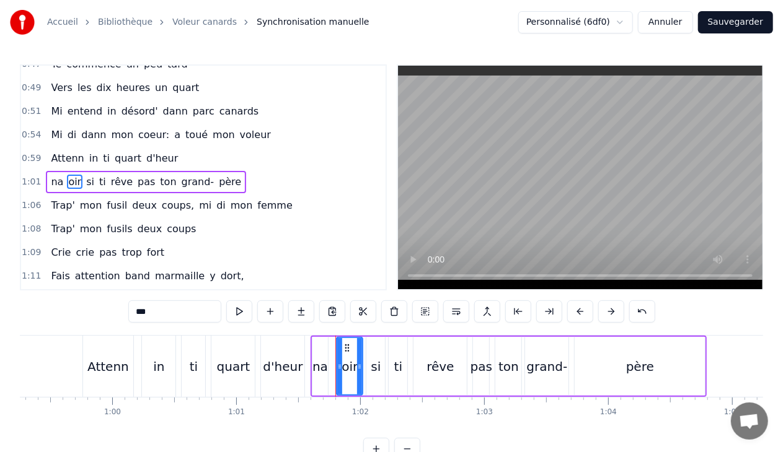
scroll to position [108, 0]
click at [157, 314] on input "***" at bounding box center [174, 312] width 93 height 22
type input "*"
click at [260, 206] on span "femme" at bounding box center [275, 205] width 38 height 14
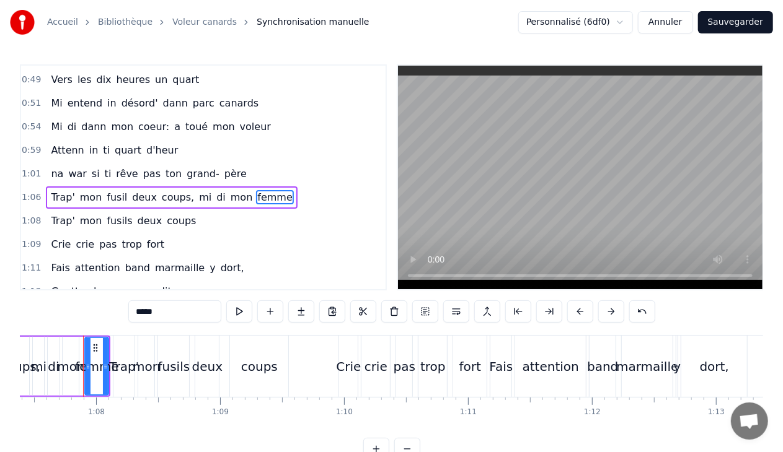
scroll to position [0, 8355]
click at [173, 313] on input "*****" at bounding box center [174, 312] width 93 height 22
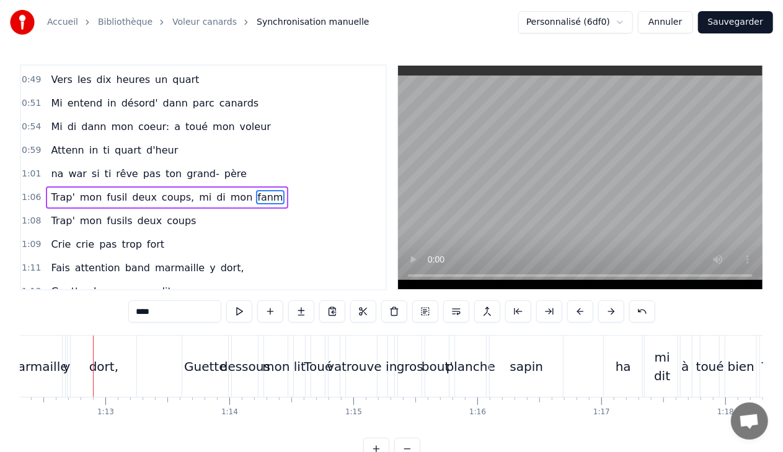
scroll to position [0, 8975]
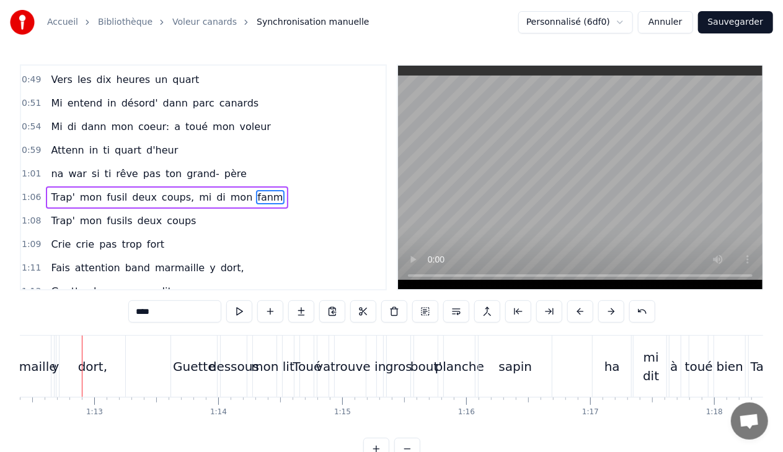
click at [167, 261] on span "marmaille" at bounding box center [180, 268] width 52 height 14
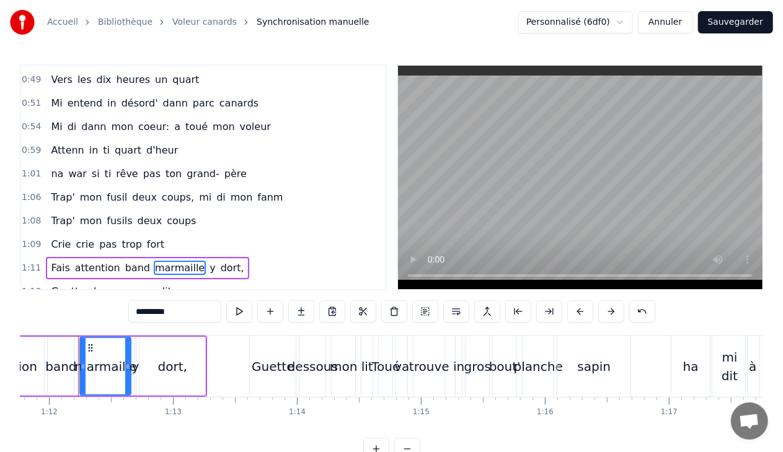
scroll to position [0, 8893]
click at [133, 265] on span "band" at bounding box center [137, 268] width 27 height 14
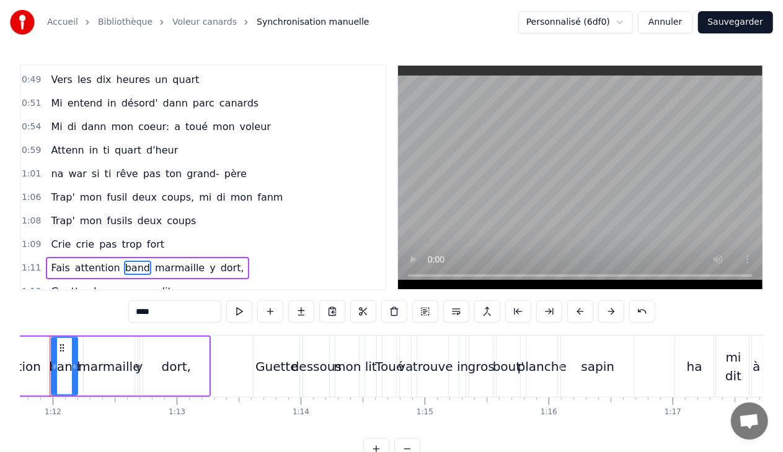
scroll to position [0, 8861]
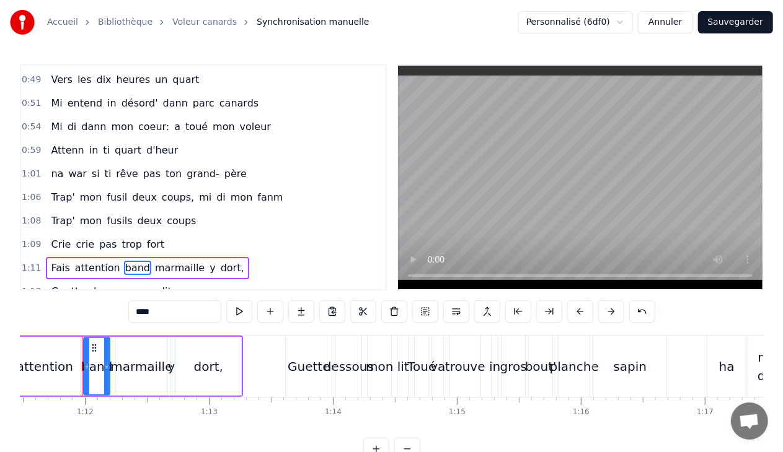
click at [166, 316] on input "****" at bounding box center [174, 312] width 93 height 22
type input "****"
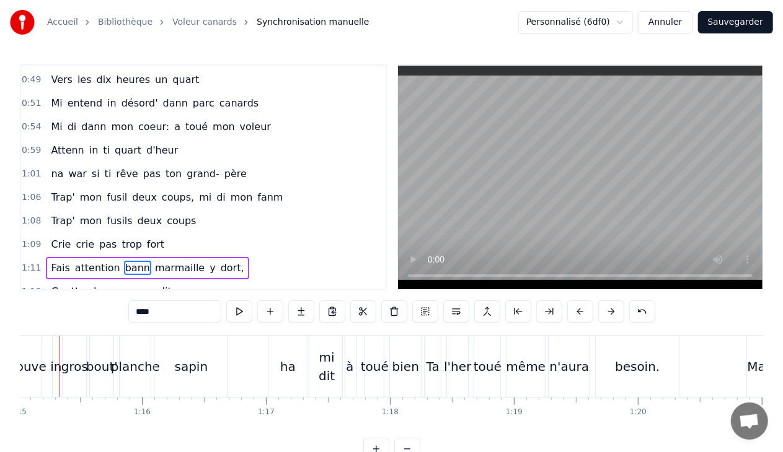
scroll to position [0, 9277]
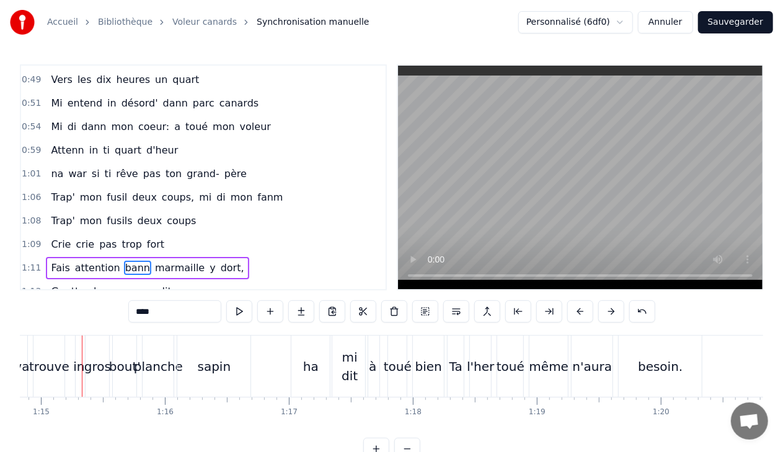
click at [457, 200] on video at bounding box center [580, 178] width 364 height 224
click at [425, 363] on div "bien" at bounding box center [428, 367] width 27 height 19
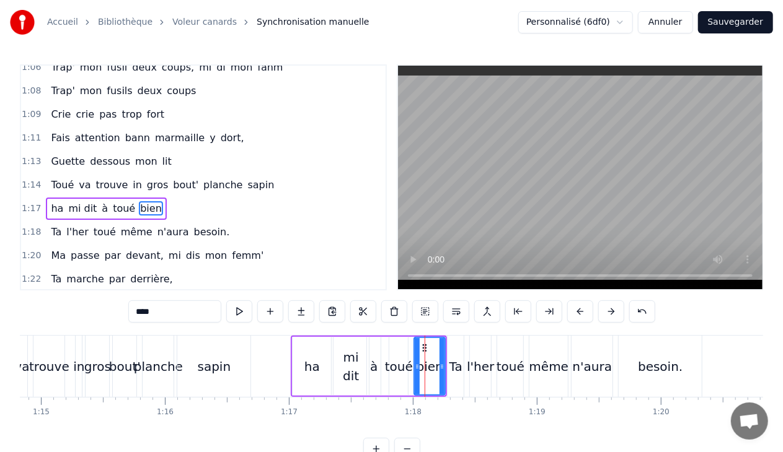
scroll to position [270, 0]
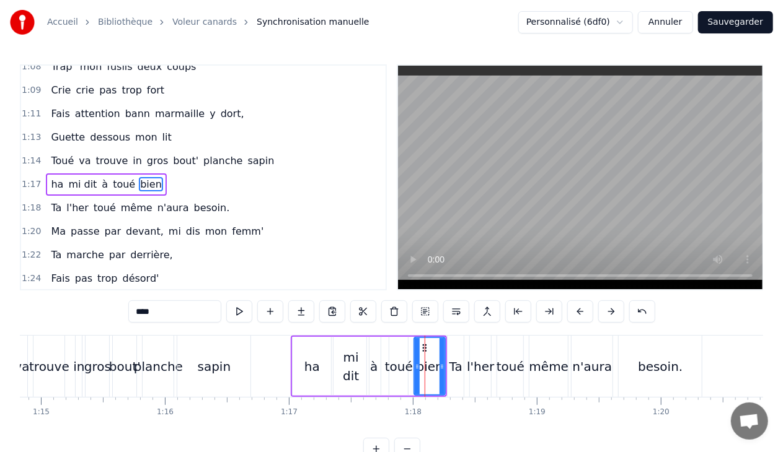
click at [143, 312] on input "****" at bounding box center [174, 312] width 93 height 22
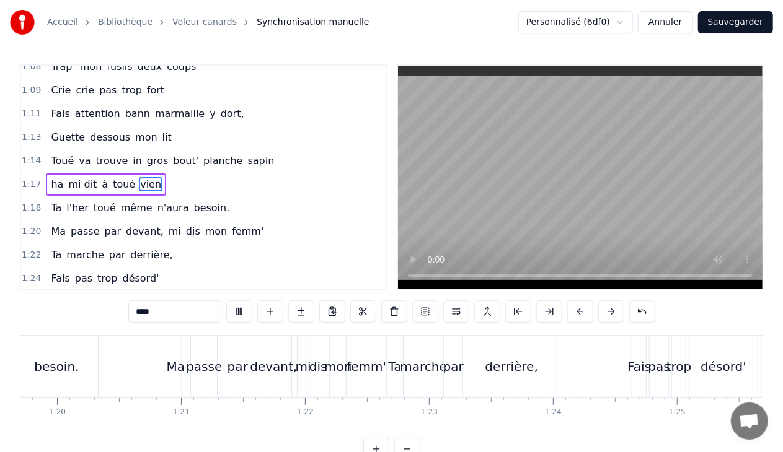
scroll to position [0, 9913]
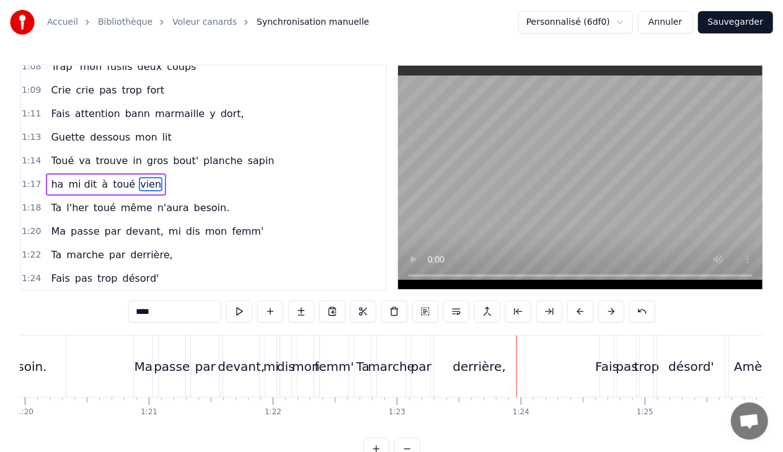
click at [329, 361] on div "femm'" at bounding box center [334, 367] width 40 height 19
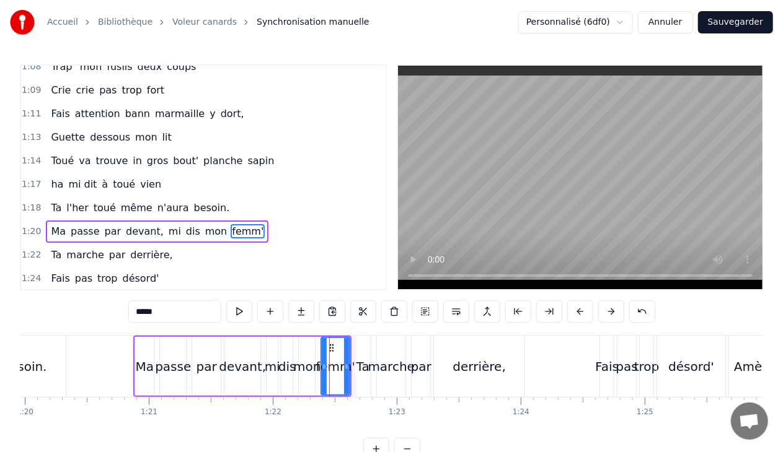
scroll to position [316, 0]
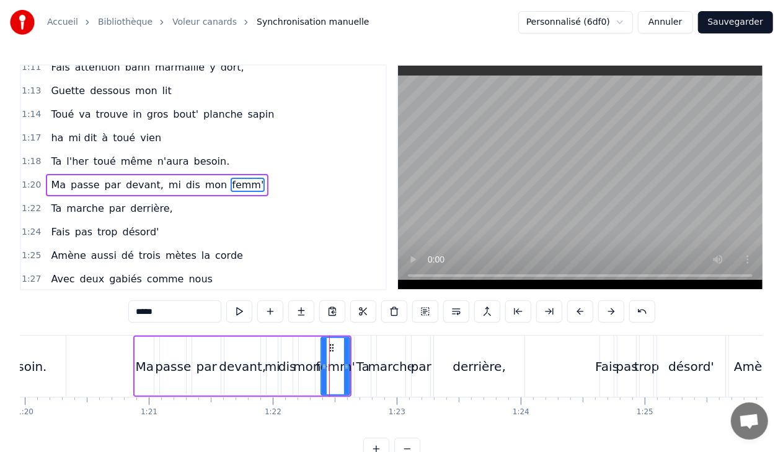
click at [151, 311] on input "*****" at bounding box center [174, 312] width 93 height 22
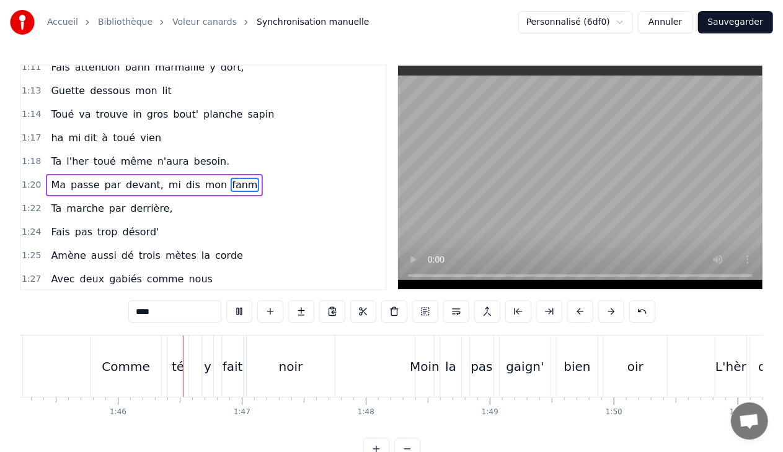
scroll to position [0, 13055]
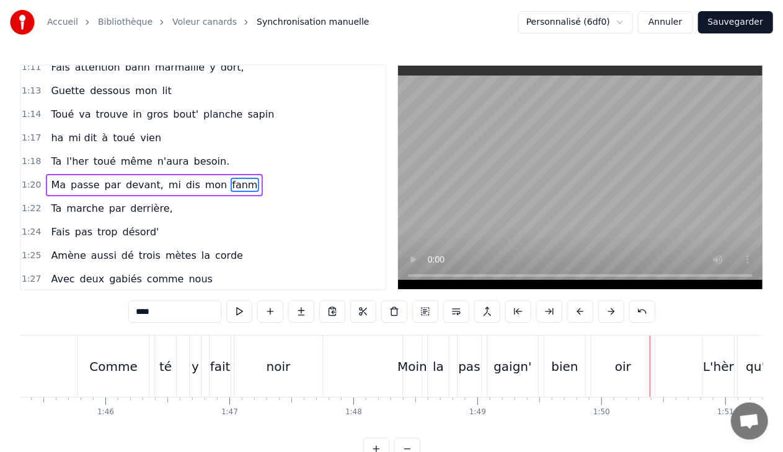
click at [619, 371] on div "oir" at bounding box center [623, 367] width 16 height 19
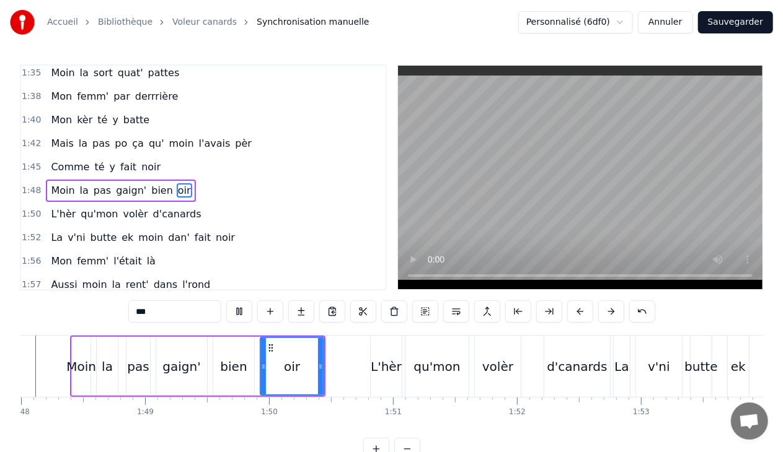
scroll to position [0, 13348]
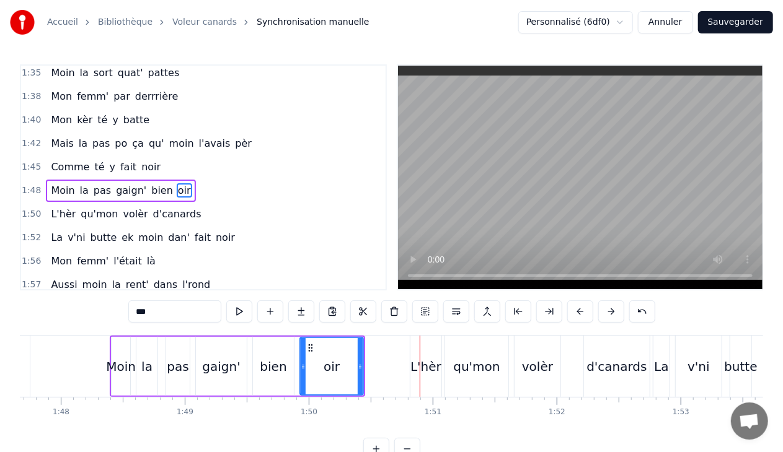
click at [338, 361] on div "oir" at bounding box center [332, 367] width 16 height 19
click at [187, 316] on input "***" at bounding box center [174, 312] width 93 height 22
type input "*"
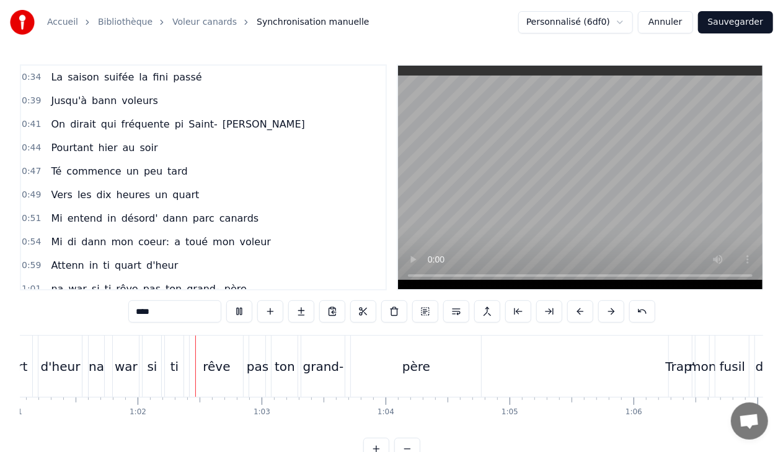
scroll to position [0, 7597]
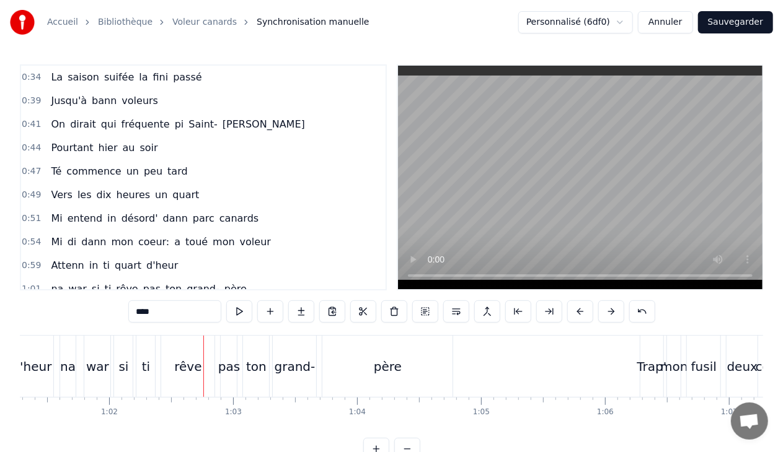
click at [100, 362] on div "war" at bounding box center [97, 367] width 23 height 19
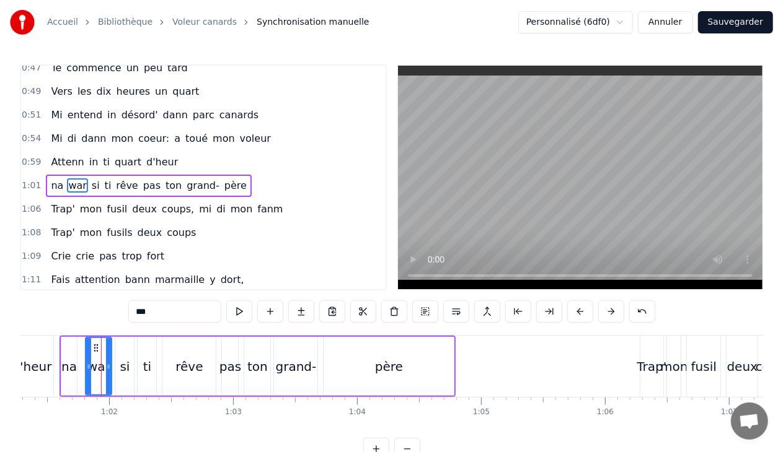
scroll to position [108, 0]
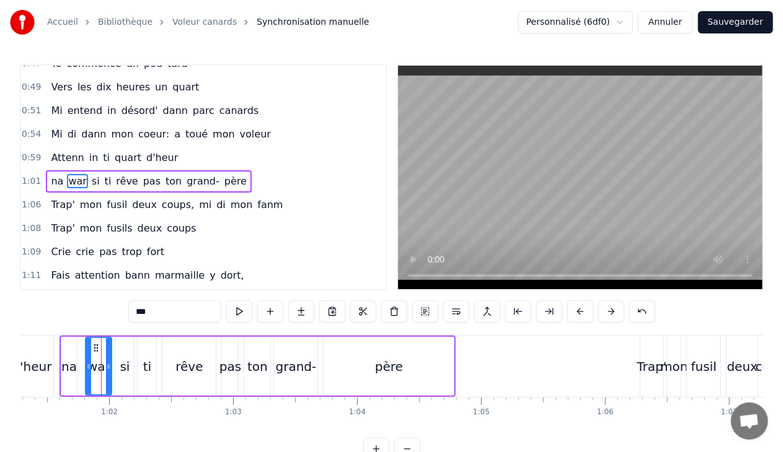
click at [137, 312] on input "***" at bounding box center [174, 312] width 93 height 22
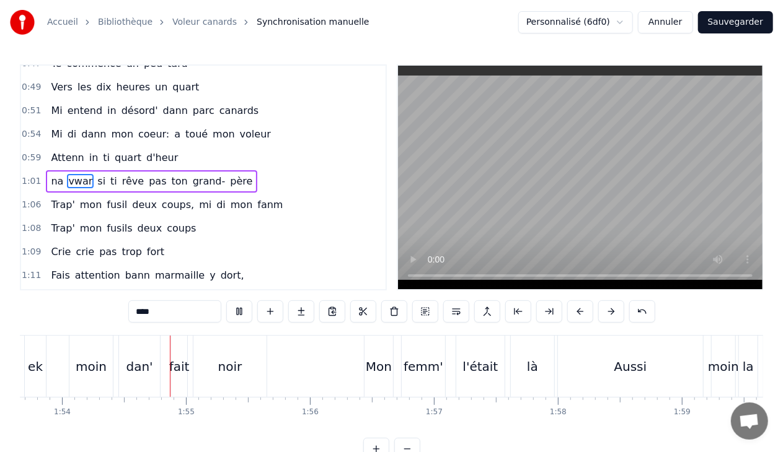
scroll to position [0, 14103]
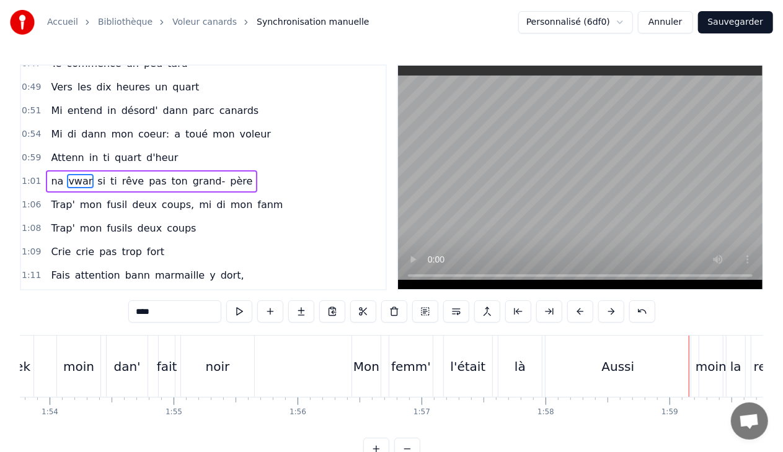
click at [625, 356] on div "Aussi" at bounding box center [617, 366] width 145 height 61
type input "*****"
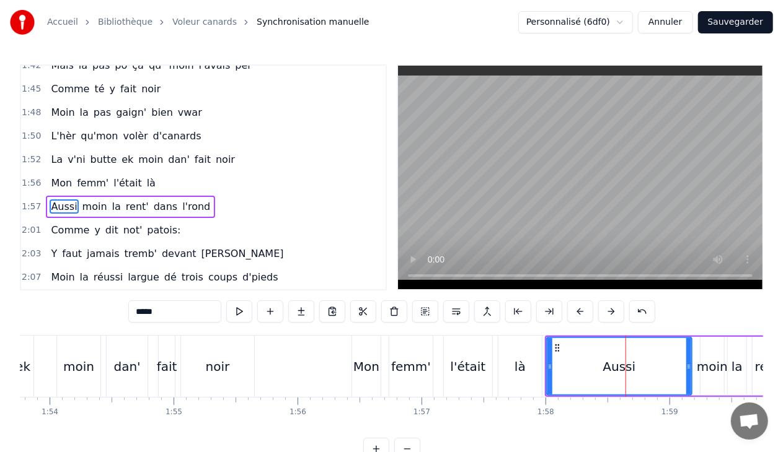
scroll to position [709, 0]
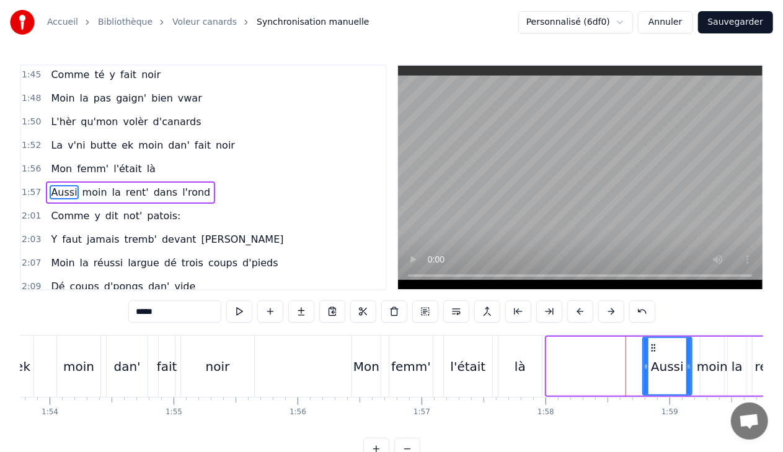
drag, startPoint x: 549, startPoint y: 367, endPoint x: 645, endPoint y: 363, distance: 96.1
click at [645, 363] on icon at bounding box center [645, 367] width 5 height 10
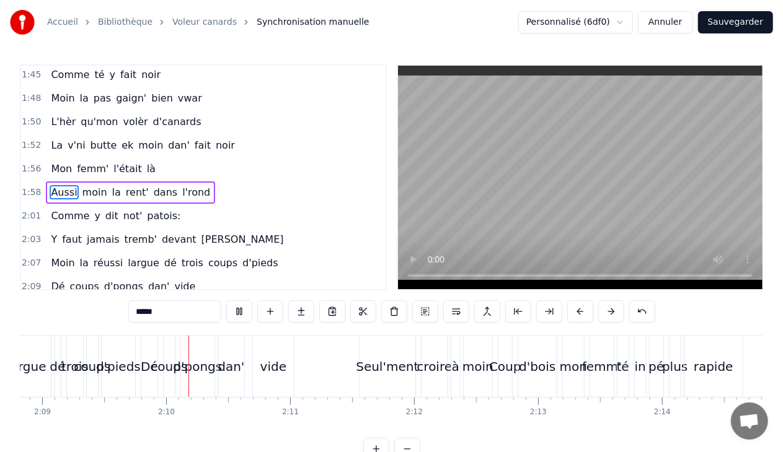
scroll to position [0, 15990]
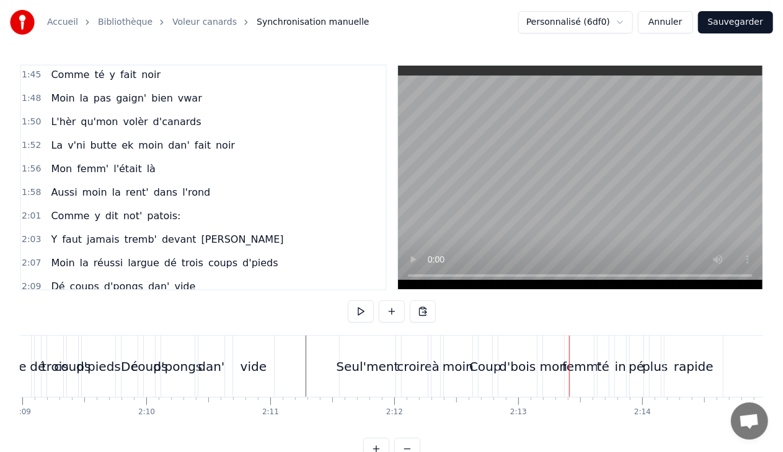
click at [516, 369] on div "d'bois" at bounding box center [517, 367] width 37 height 19
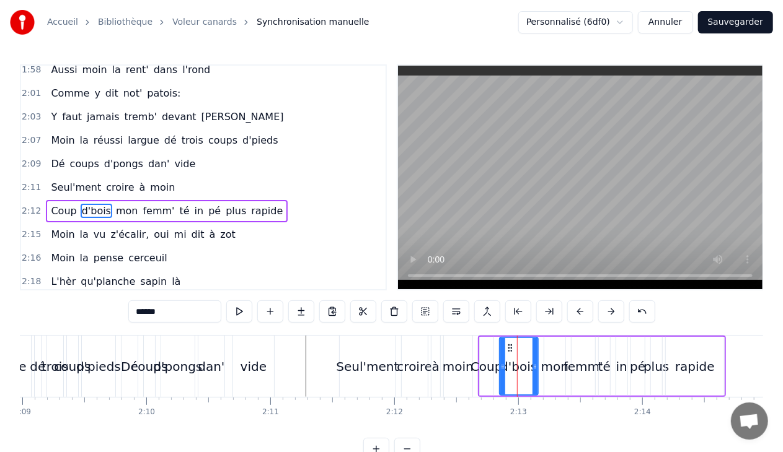
scroll to position [848, 0]
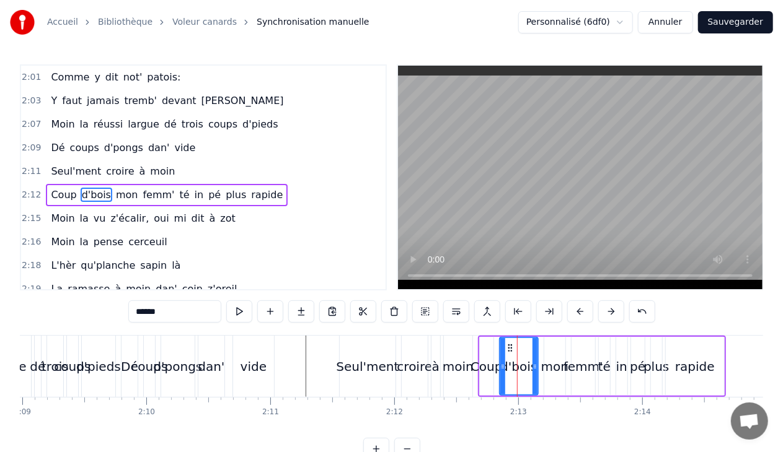
click at [125, 141] on span "d'pongs" at bounding box center [124, 148] width 42 height 14
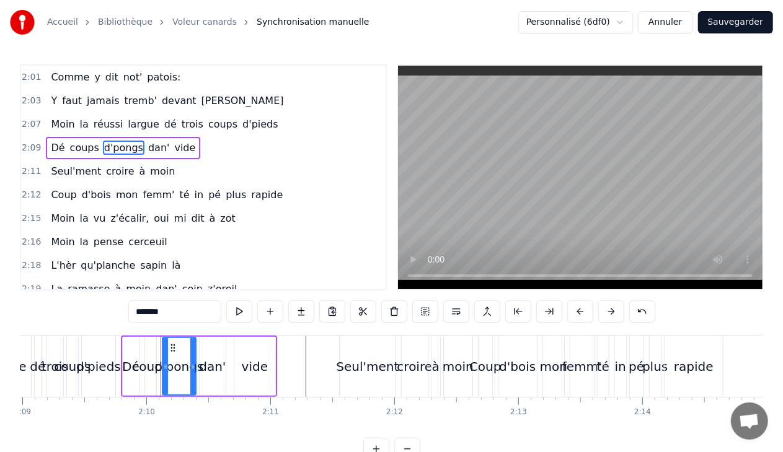
scroll to position [802, 0]
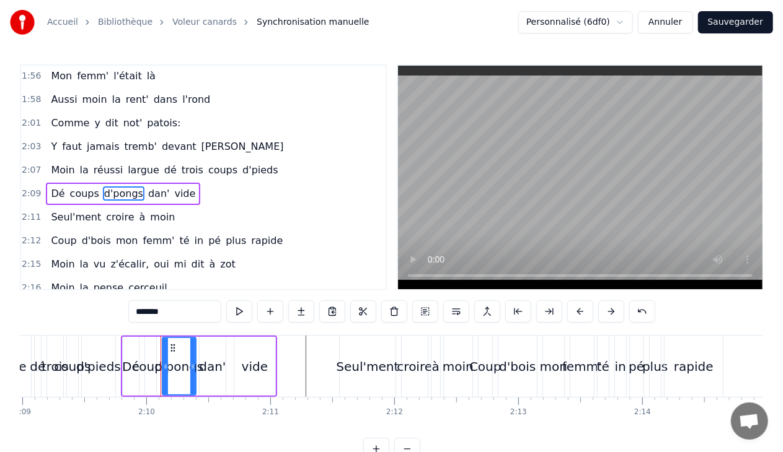
click at [180, 307] on input "*******" at bounding box center [174, 312] width 93 height 22
click at [514, 372] on div "d'bois" at bounding box center [517, 367] width 37 height 19
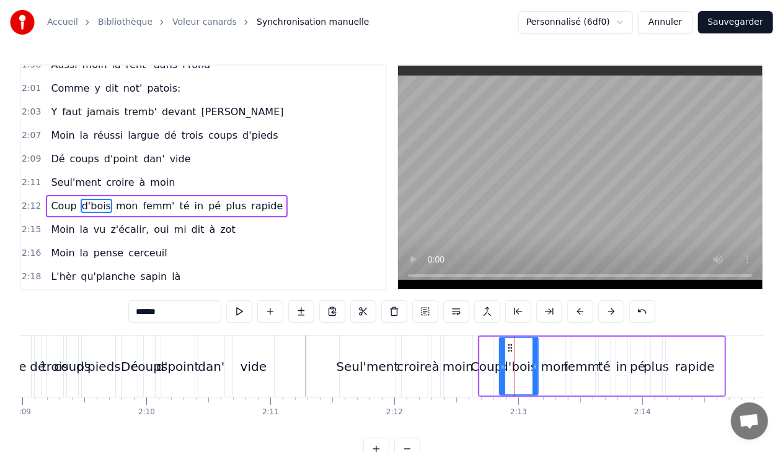
scroll to position [848, 0]
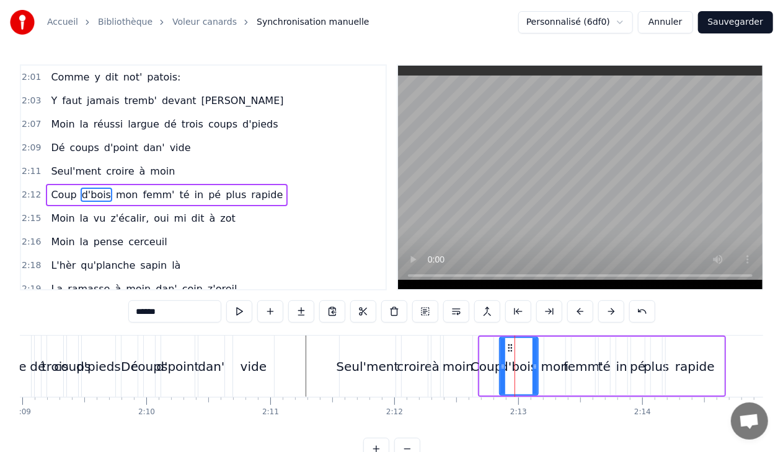
click at [166, 318] on input "******" at bounding box center [174, 312] width 93 height 22
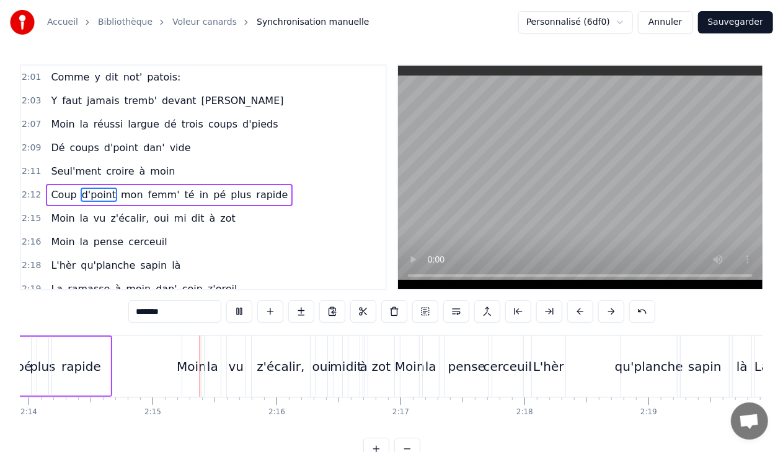
scroll to position [0, 16641]
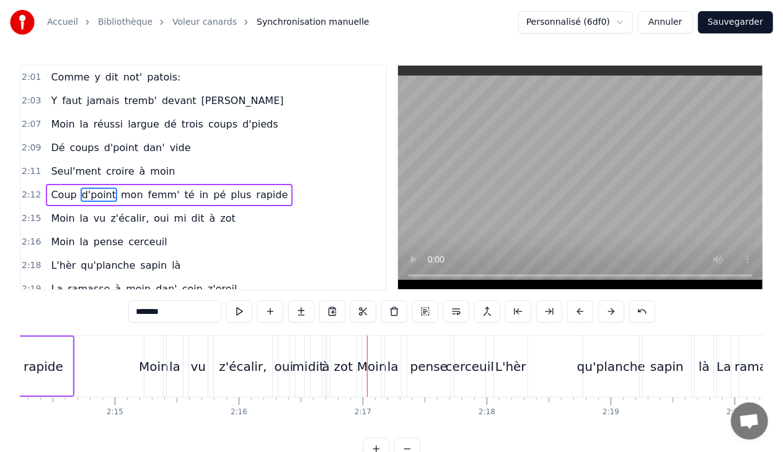
click at [250, 374] on div "z'écalir," at bounding box center [243, 367] width 48 height 19
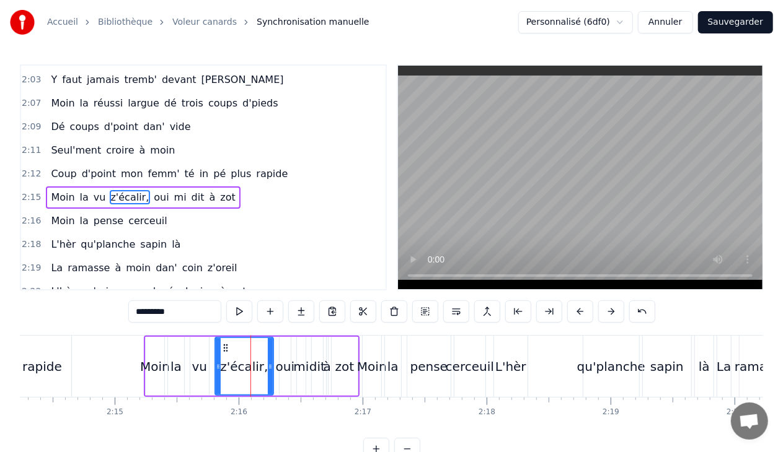
scroll to position [872, 0]
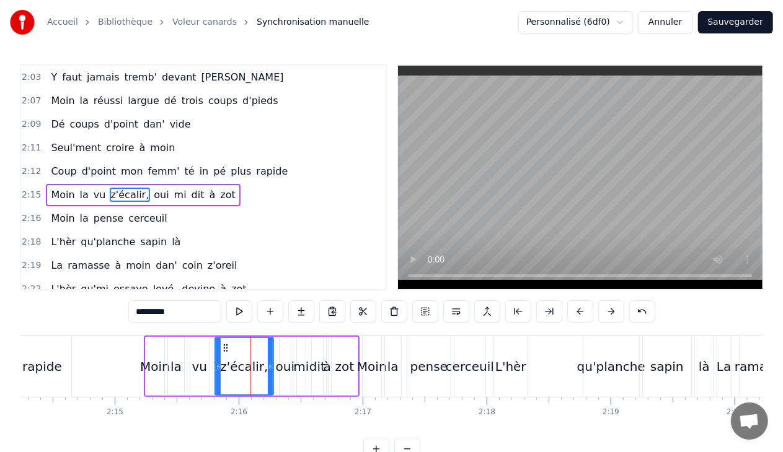
click at [185, 310] on input "*********" at bounding box center [174, 312] width 93 height 22
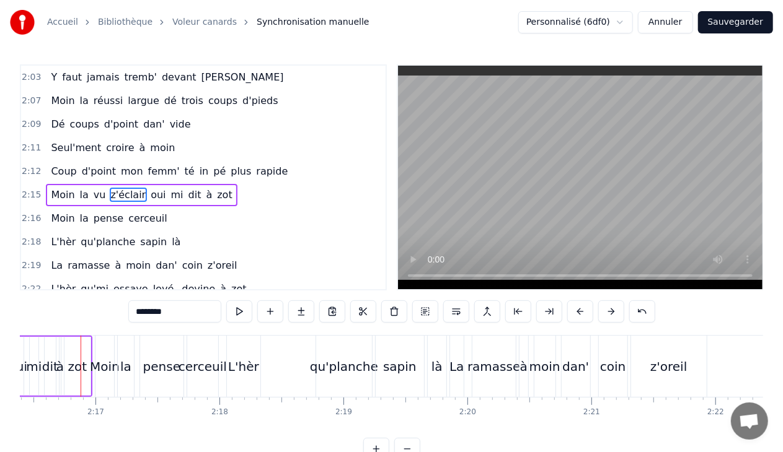
scroll to position [0, 16907]
click at [332, 361] on div "qu'planche" at bounding box center [345, 367] width 68 height 19
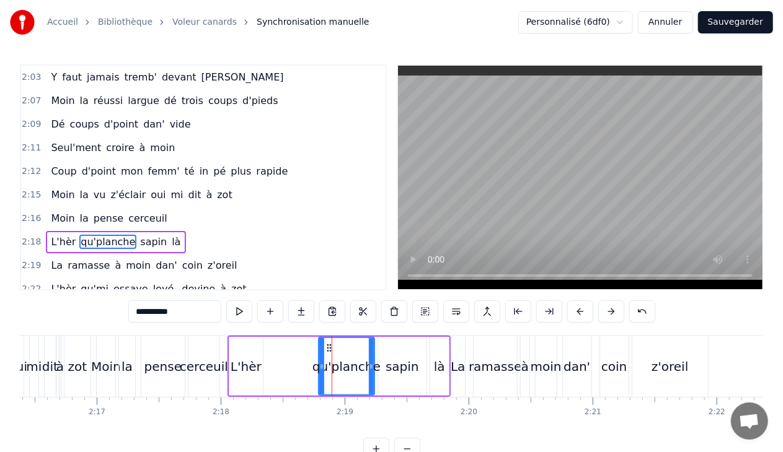
scroll to position [917, 0]
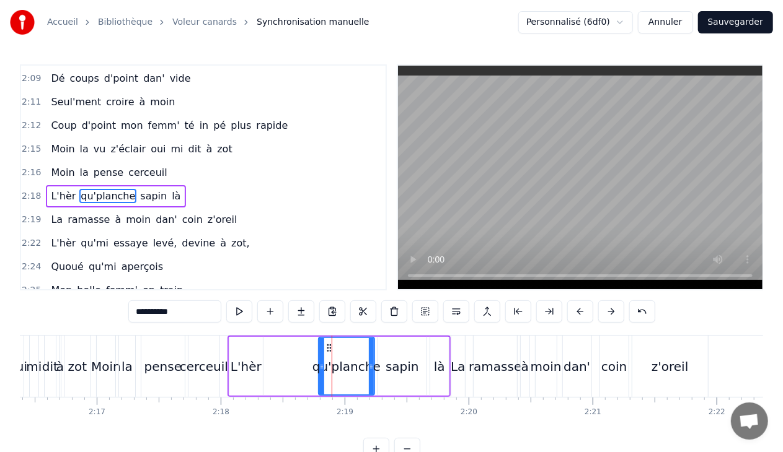
click at [148, 312] on input "**********" at bounding box center [174, 312] width 93 height 22
drag, startPoint x: 320, startPoint y: 367, endPoint x: 309, endPoint y: 368, distance: 11.2
click at [309, 368] on icon at bounding box center [310, 367] width 5 height 10
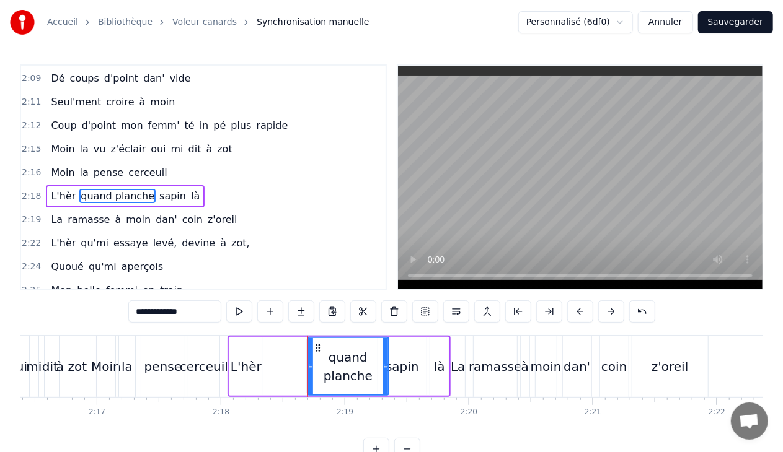
drag, startPoint x: 371, startPoint y: 364, endPoint x: 384, endPoint y: 366, distance: 13.1
click at [384, 366] on icon at bounding box center [385, 367] width 5 height 10
type input "**********"
click at [276, 369] on div "L'hèr quand planche sapin là" at bounding box center [338, 366] width 223 height 61
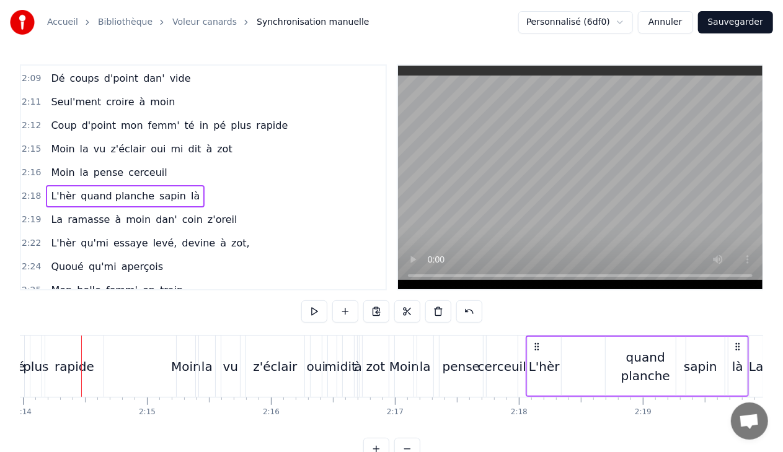
scroll to position [0, 16608]
click at [539, 368] on div "L'hèr" at bounding box center [544, 367] width 31 height 19
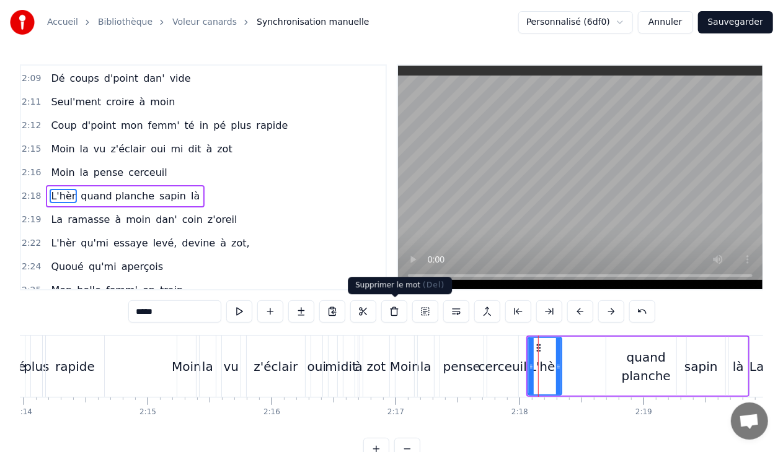
click at [389, 314] on button at bounding box center [394, 312] width 26 height 22
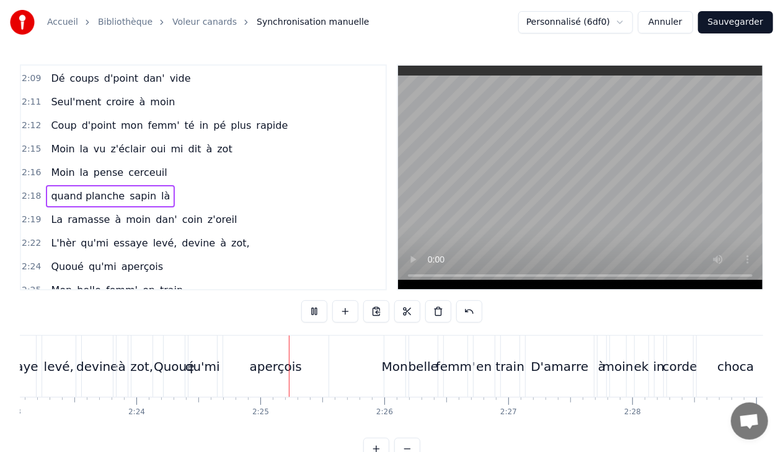
scroll to position [0, 17875]
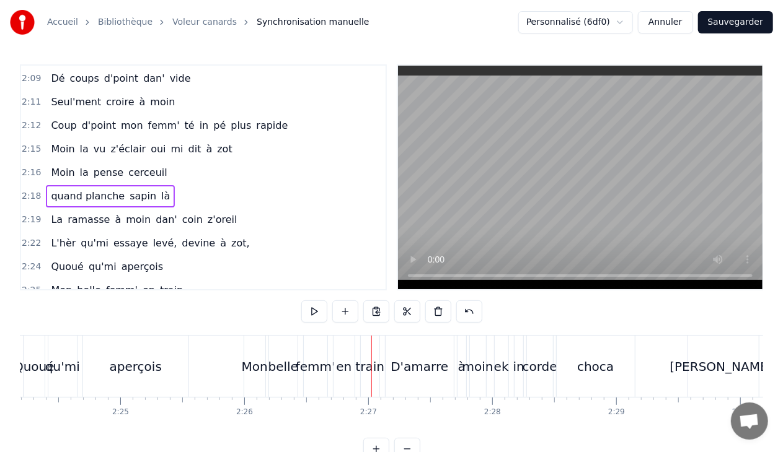
click at [321, 363] on div "femm'" at bounding box center [316, 367] width 40 height 19
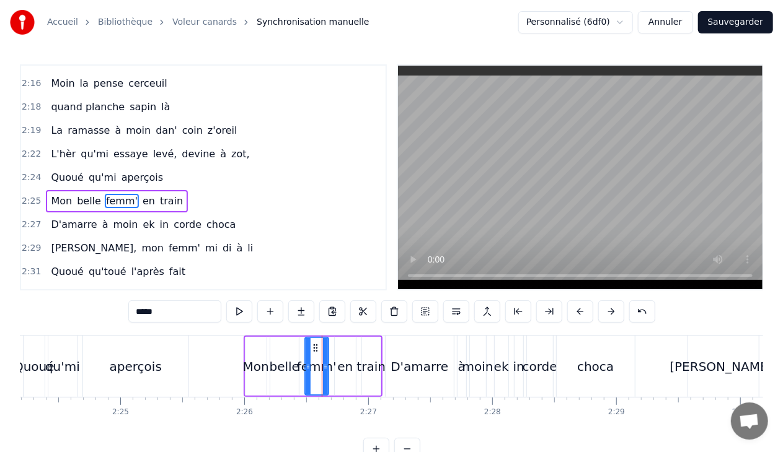
scroll to position [1010, 0]
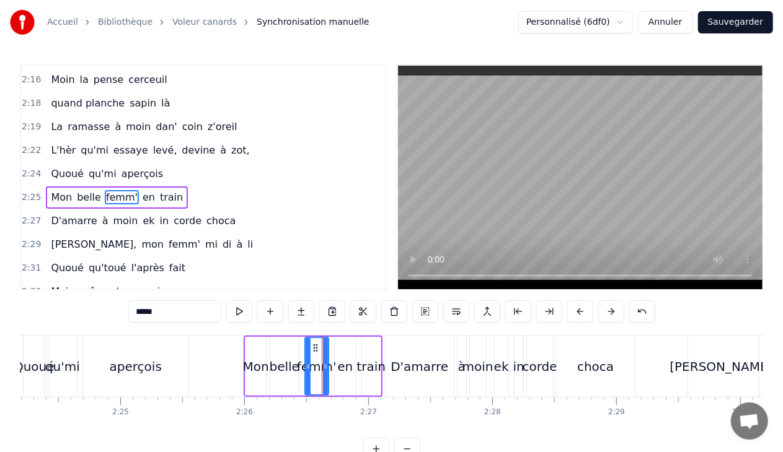
click at [187, 309] on input "*****" at bounding box center [174, 312] width 93 height 22
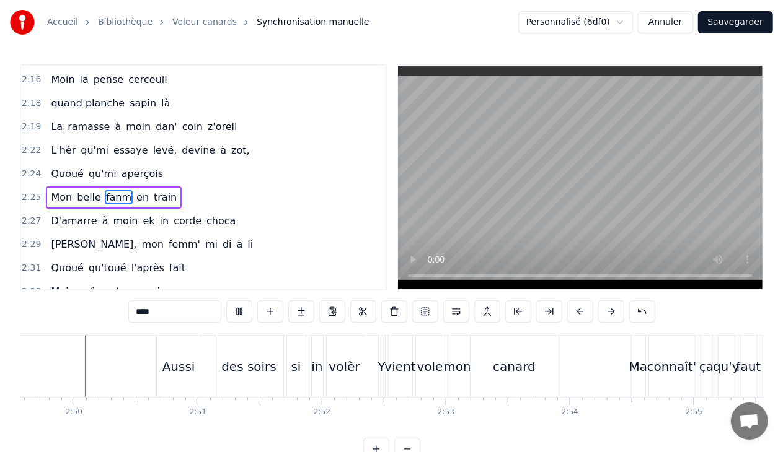
scroll to position [0, 21020]
click at [268, 363] on div "des soirs" at bounding box center [249, 367] width 55 height 19
type input "*********"
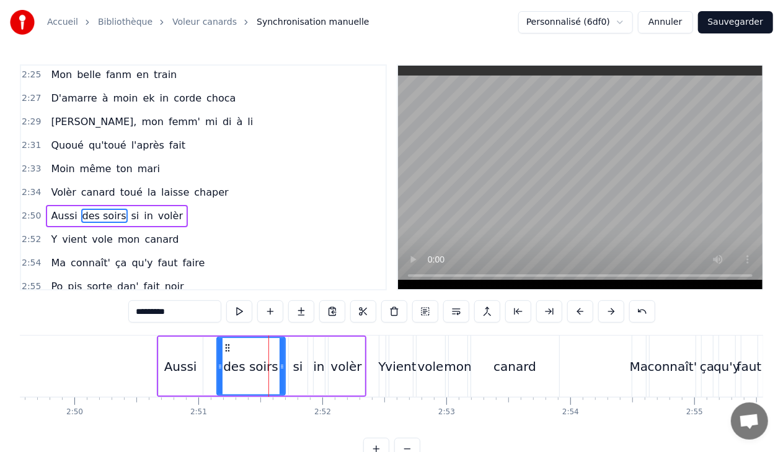
scroll to position [1149, 0]
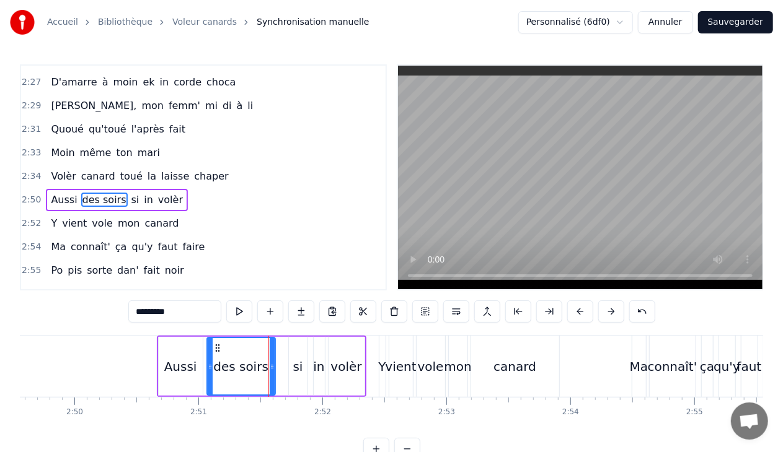
drag, startPoint x: 227, startPoint y: 346, endPoint x: 218, endPoint y: 345, distance: 9.9
click at [218, 345] on icon at bounding box center [218, 348] width 10 height 10
click at [271, 309] on button at bounding box center [270, 312] width 26 height 22
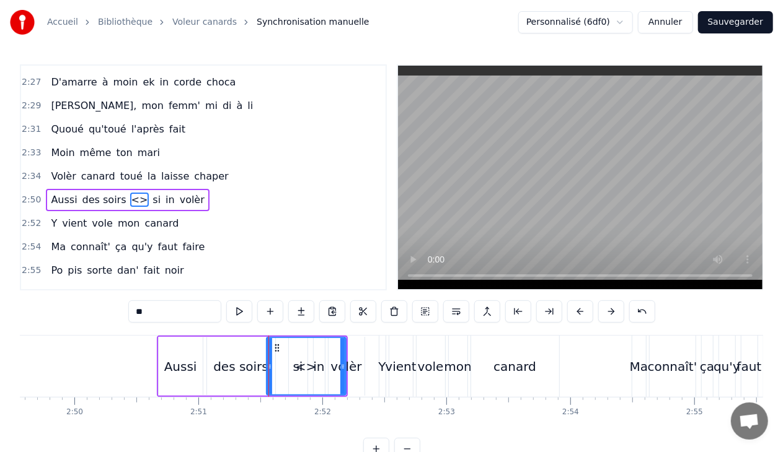
drag, startPoint x: 279, startPoint y: 366, endPoint x: 268, endPoint y: 366, distance: 11.2
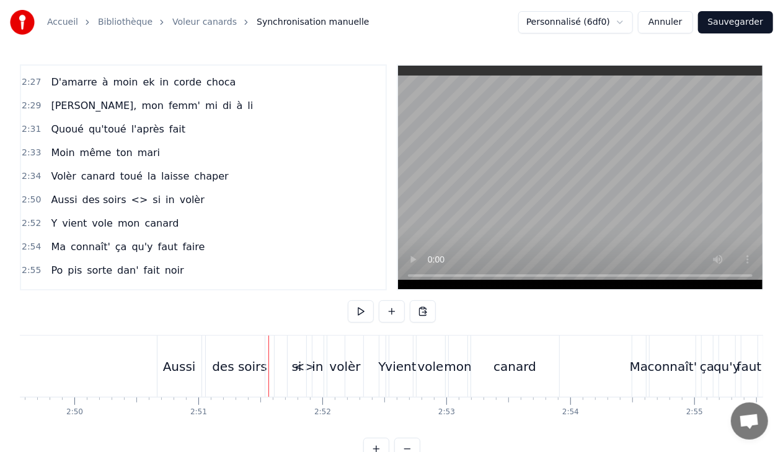
click at [130, 193] on span "<>" at bounding box center [139, 200] width 19 height 14
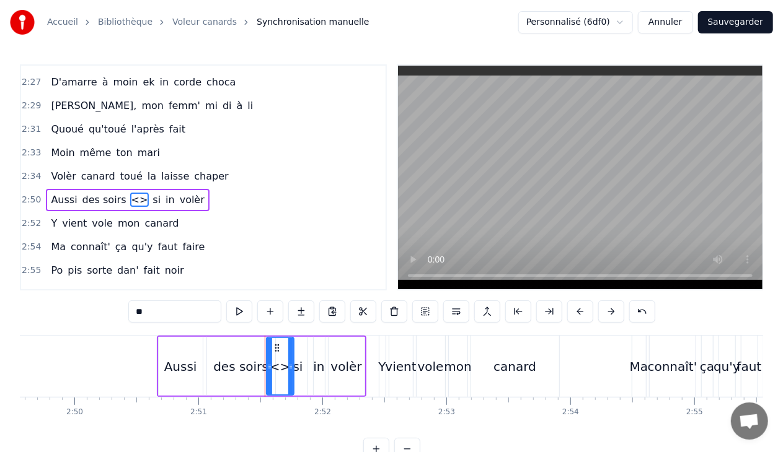
drag, startPoint x: 342, startPoint y: 361, endPoint x: 290, endPoint y: 361, distance: 52.1
click at [290, 361] on div at bounding box center [290, 366] width 5 height 56
click at [163, 311] on input "**" at bounding box center [174, 312] width 93 height 22
type input "*"
type input "****"
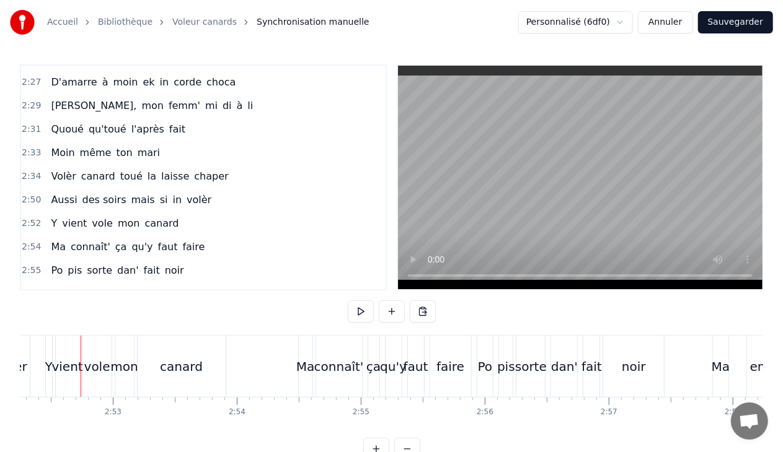
scroll to position [0, 21353]
click at [375, 363] on div "ça" at bounding box center [375, 367] width 14 height 19
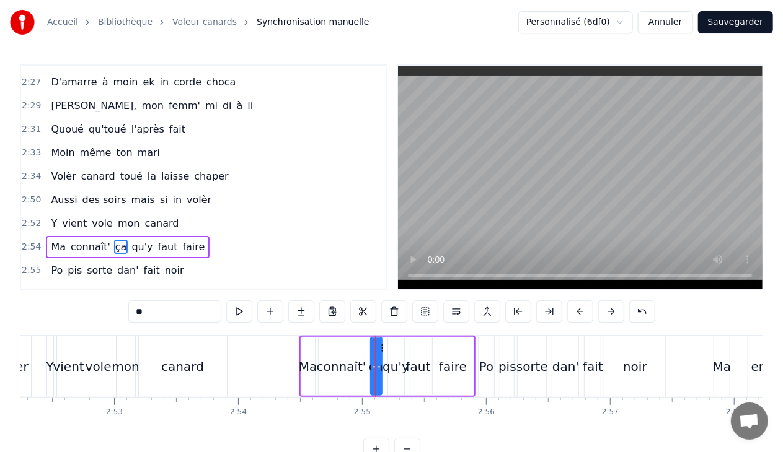
scroll to position [1195, 0]
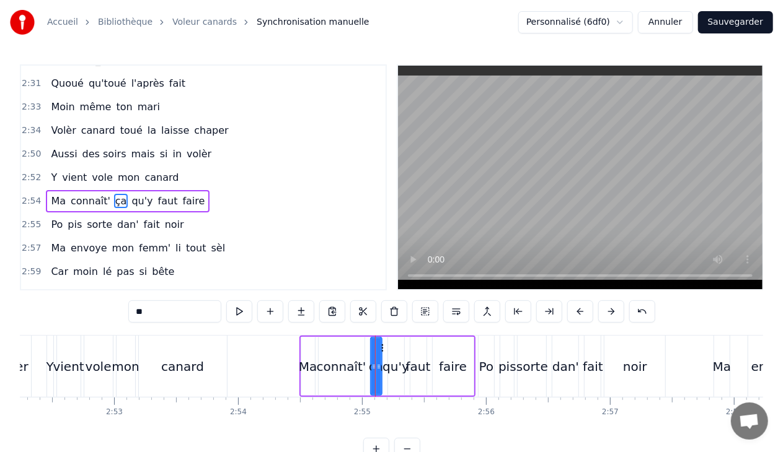
click at [157, 312] on input "**" at bounding box center [174, 312] width 93 height 22
type input "*"
click at [394, 367] on div "qu'y" at bounding box center [395, 367] width 27 height 19
type input "****"
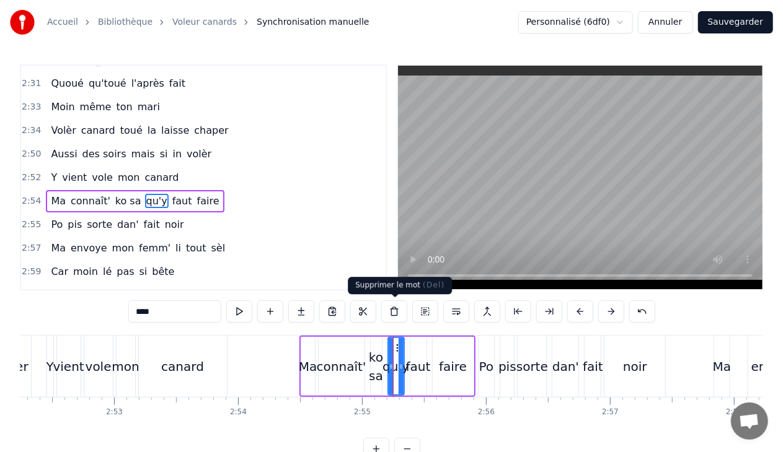
click at [389, 315] on button at bounding box center [394, 312] width 26 height 22
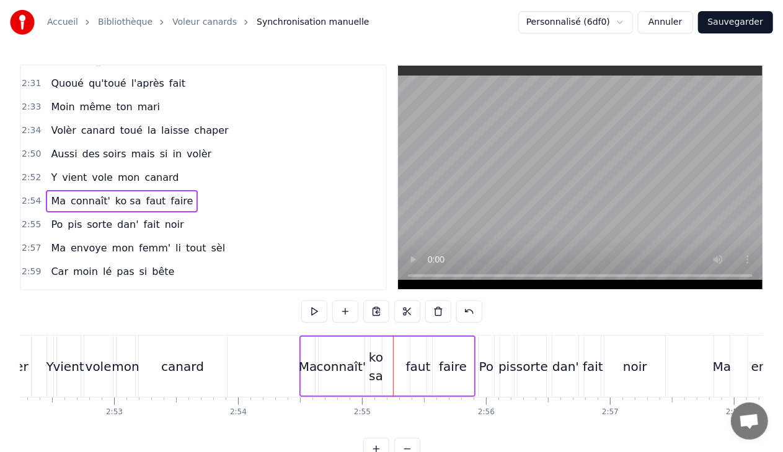
click at [375, 364] on div "ko sa" at bounding box center [376, 366] width 14 height 37
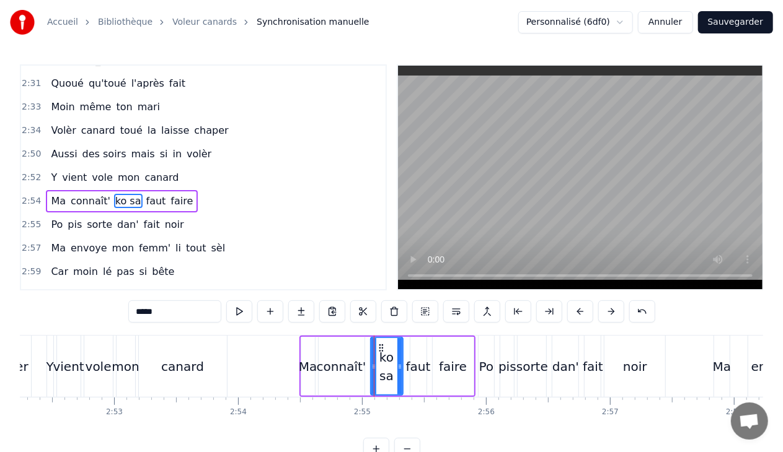
drag, startPoint x: 378, startPoint y: 366, endPoint x: 399, endPoint y: 366, distance: 21.1
click at [399, 366] on icon at bounding box center [399, 367] width 5 height 10
click at [373, 366] on icon at bounding box center [373, 367] width 5 height 10
click at [376, 346] on icon at bounding box center [378, 348] width 10 height 10
click at [375, 347] on icon at bounding box center [378, 348] width 10 height 10
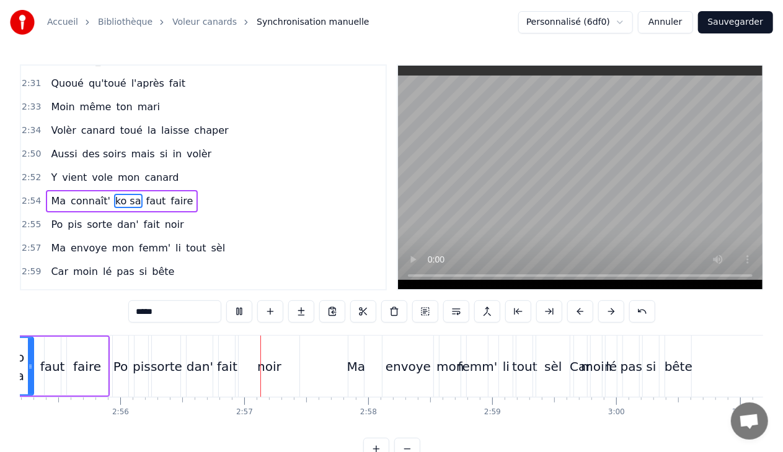
scroll to position [0, 21834]
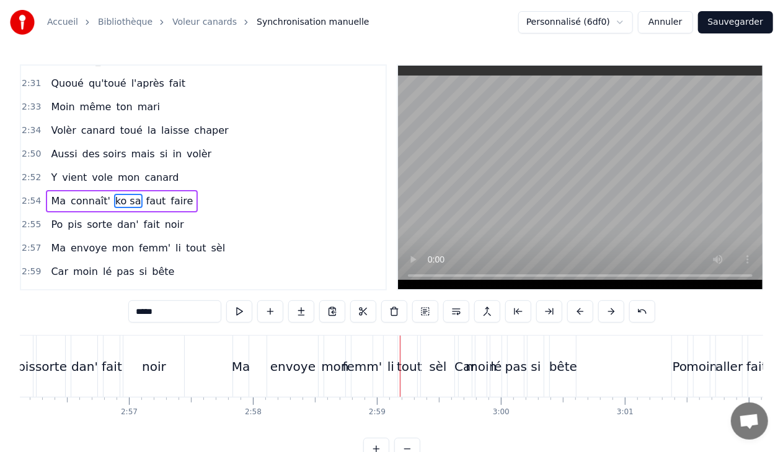
click at [357, 378] on div "femm'" at bounding box center [361, 366] width 21 height 61
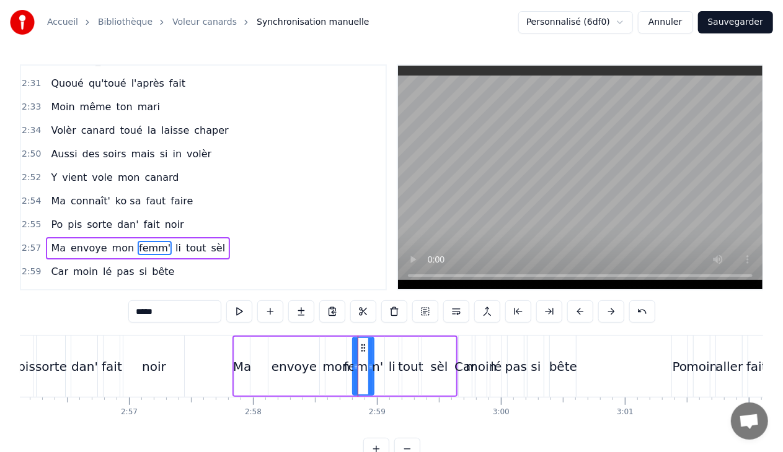
scroll to position [1211, 0]
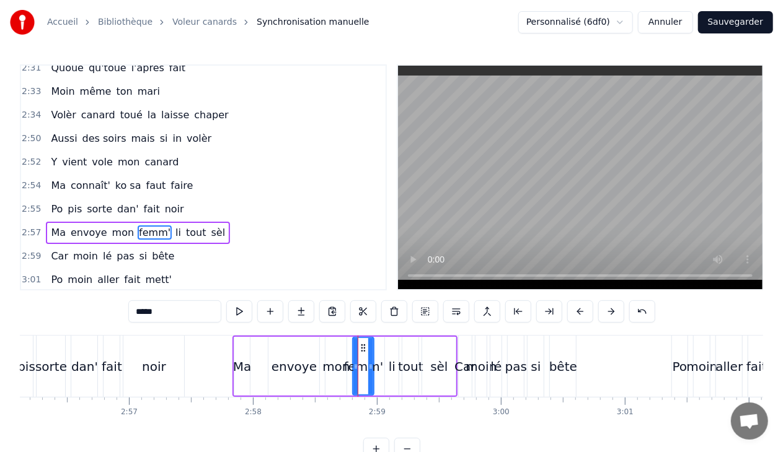
click at [188, 314] on input "*****" at bounding box center [174, 312] width 93 height 22
type input "****"
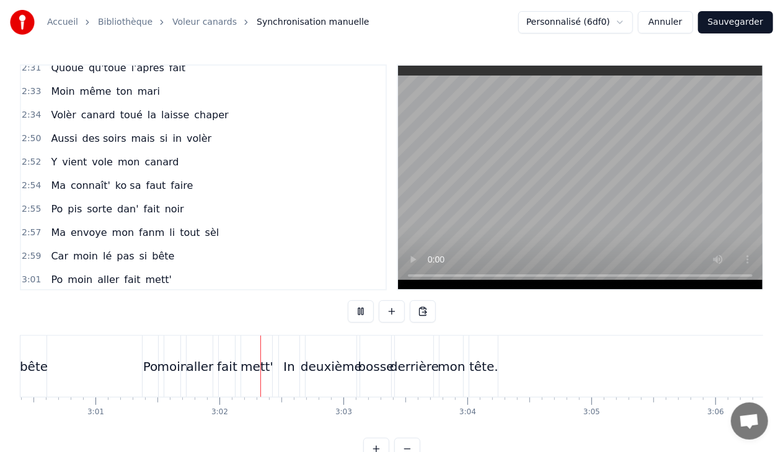
scroll to position [0, 22475]
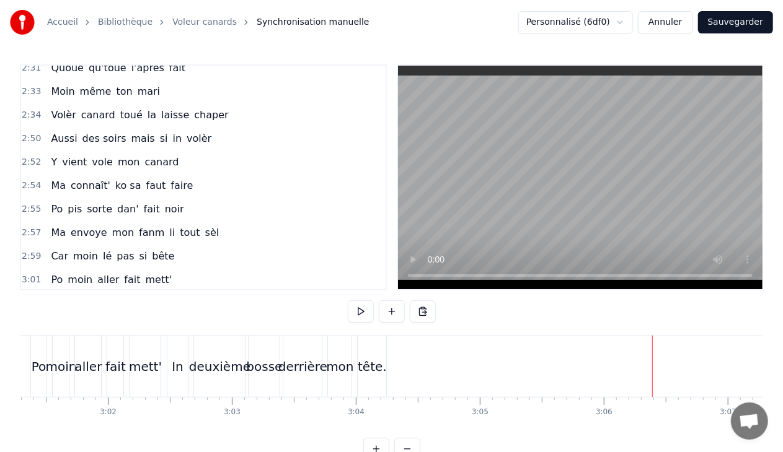
click at [746, 20] on button "Sauvegarder" at bounding box center [735, 22] width 75 height 22
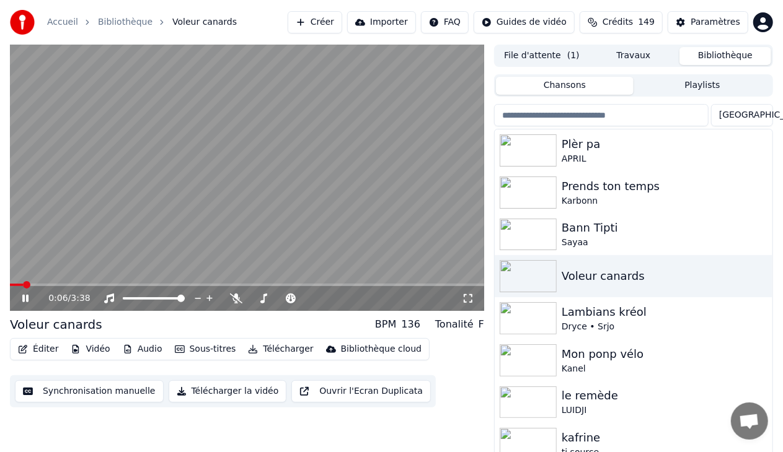
click at [25, 298] on icon at bounding box center [34, 299] width 29 height 10
click at [212, 393] on button "Télécharger la vidéo" at bounding box center [228, 392] width 118 height 22
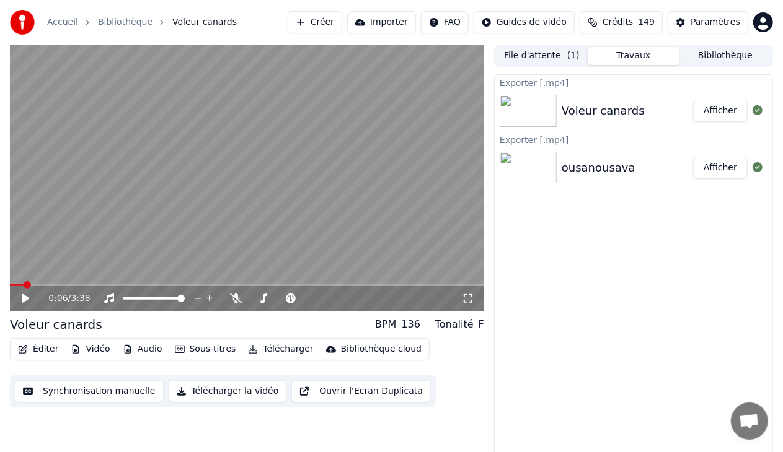
click at [721, 110] on button "Afficher" at bounding box center [720, 111] width 55 height 22
